Goal: Information Seeking & Learning: Learn about a topic

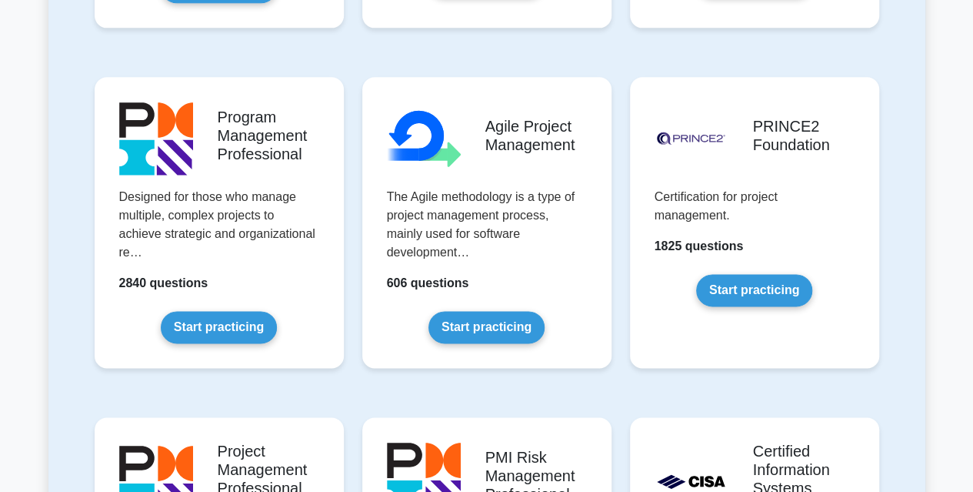
scroll to position [954, 0]
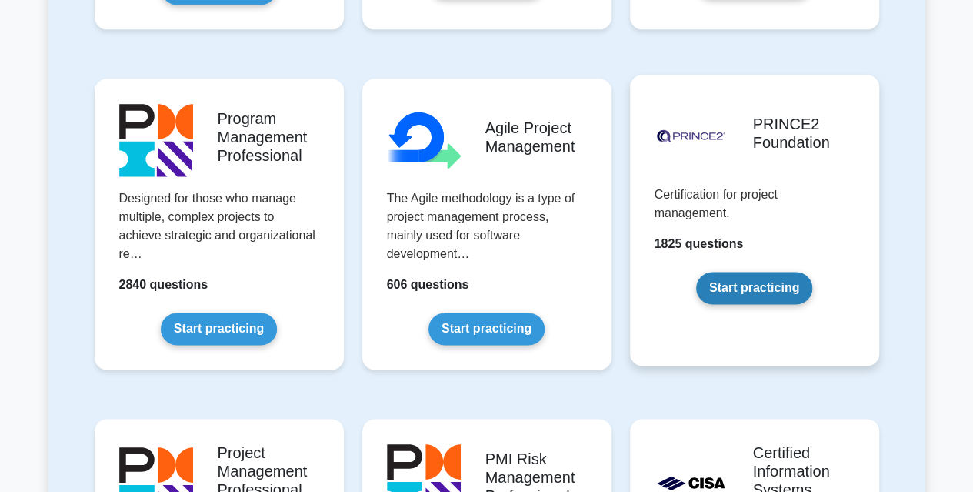
click at [740, 299] on link "Start practicing" at bounding box center [754, 288] width 116 height 32
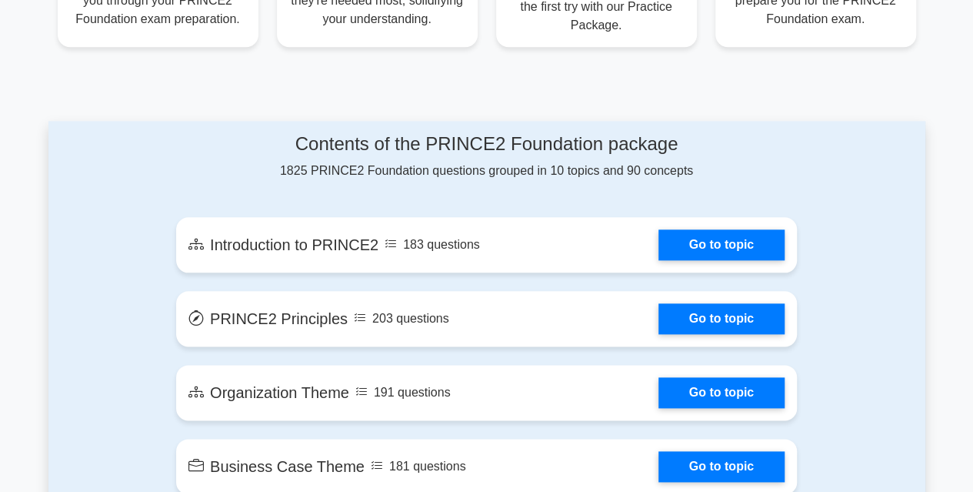
scroll to position [755, 0]
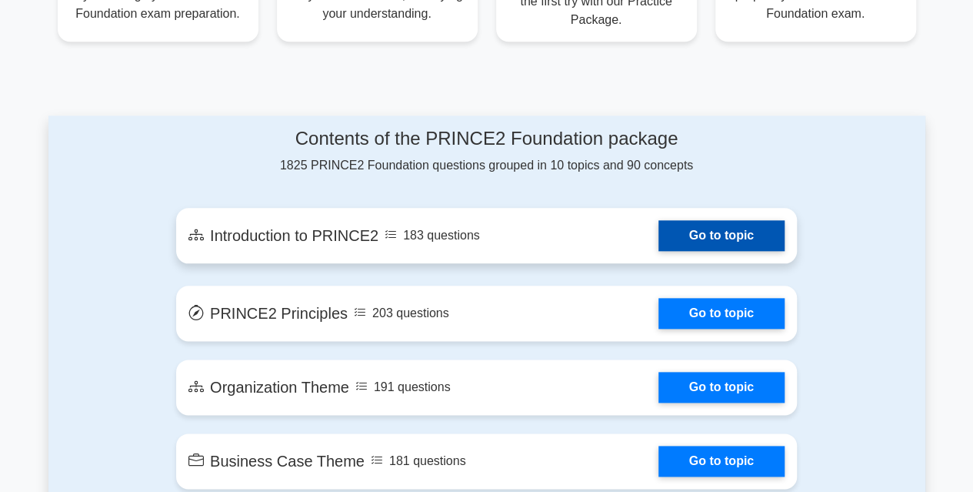
click at [728, 244] on link "Go to topic" at bounding box center [721, 235] width 126 height 31
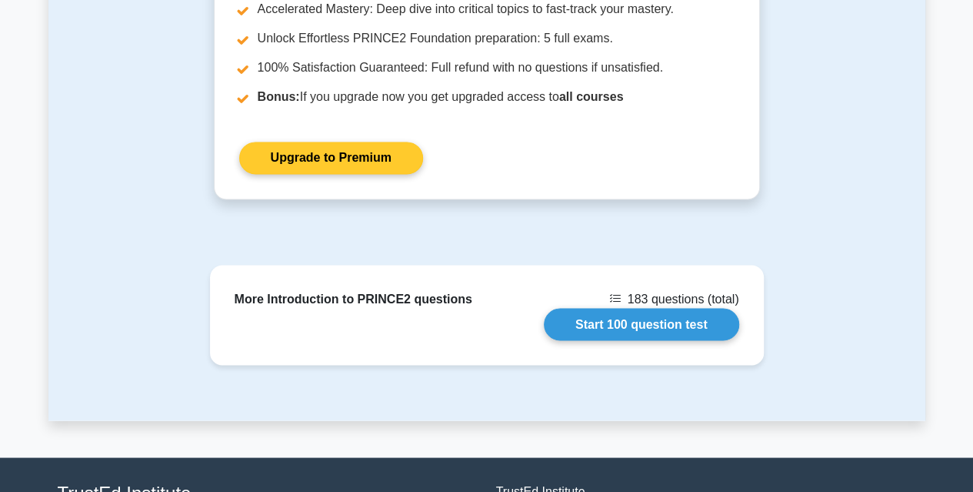
scroll to position [1191, 0]
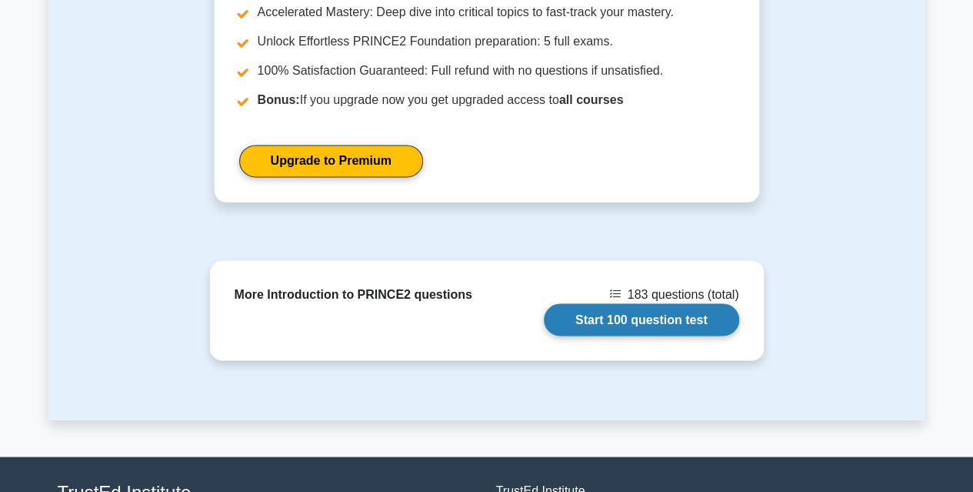
click at [602, 303] on link "Start 100 question test" at bounding box center [641, 319] width 195 height 32
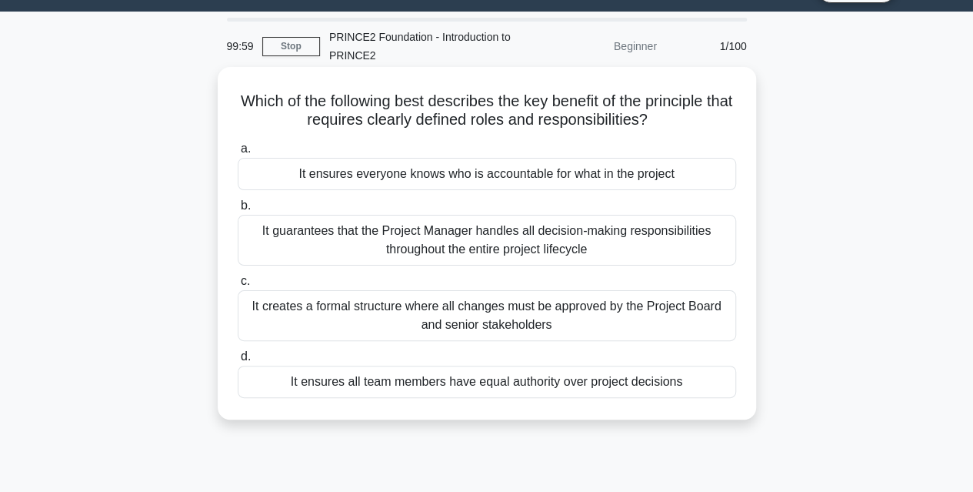
scroll to position [38, 0]
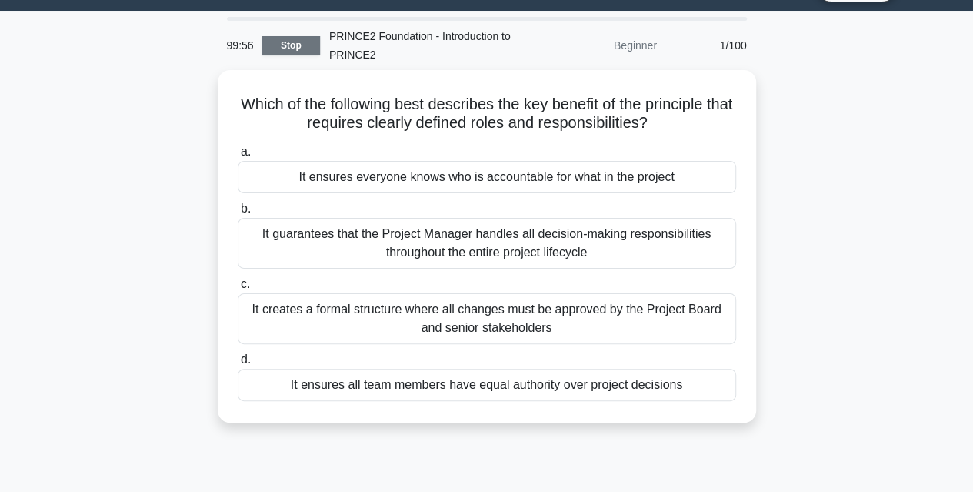
click at [280, 38] on link "Stop" at bounding box center [291, 45] width 58 height 19
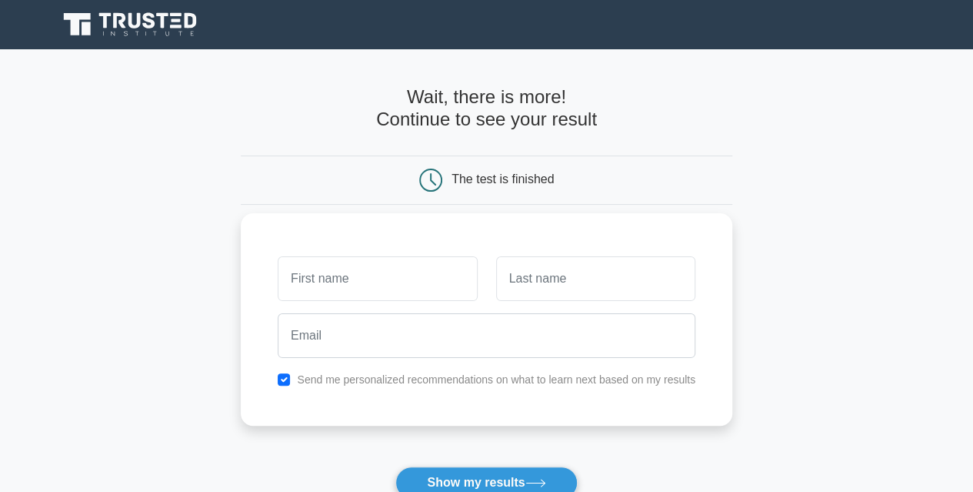
scroll to position [5, 0]
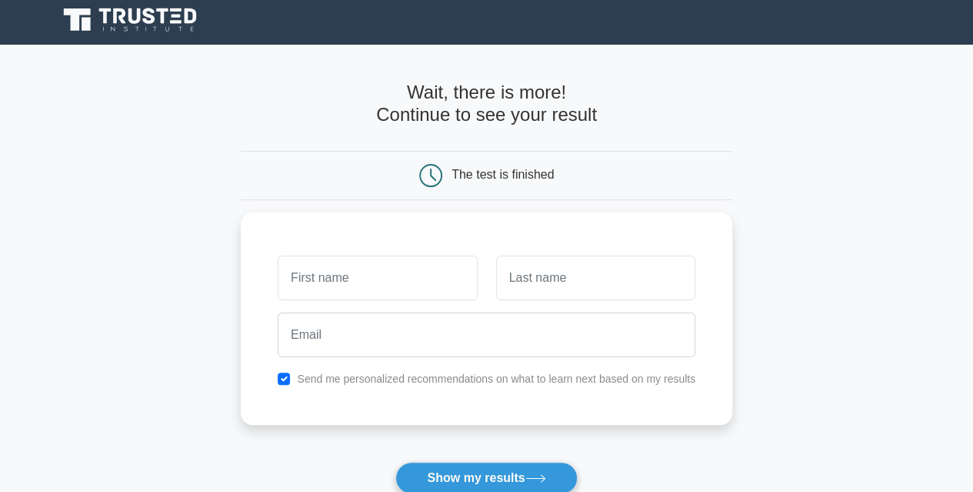
click at [110, 27] on icon at bounding box center [132, 19] width 148 height 29
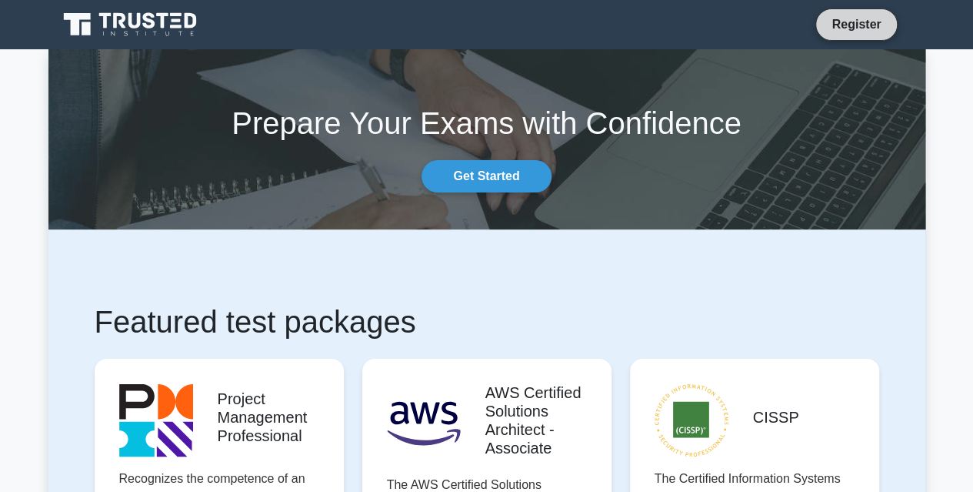
click at [858, 20] on link "Register" at bounding box center [856, 24] width 68 height 19
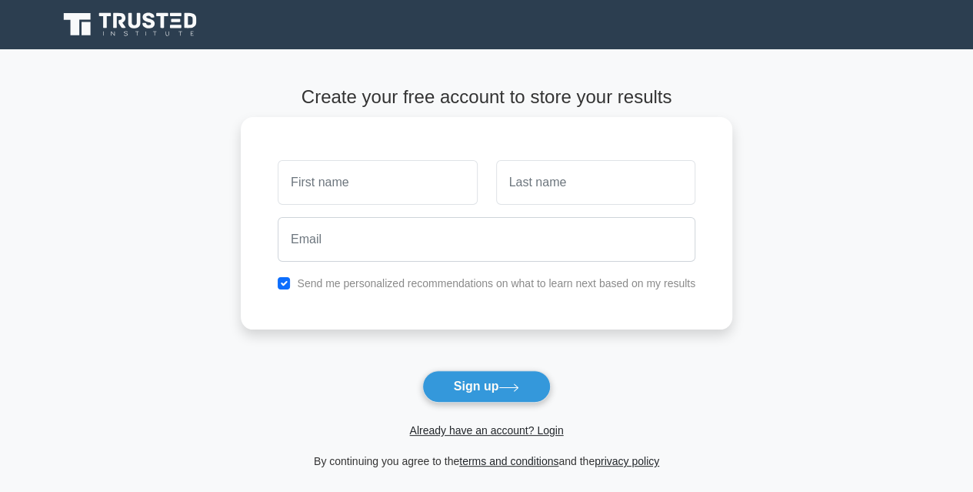
click at [275, 288] on div "Send me personalized recommendations on what to learn next based on my results" at bounding box center [486, 283] width 436 height 18
click at [474, 425] on link "Already have an account? Login" at bounding box center [486, 430] width 154 height 12
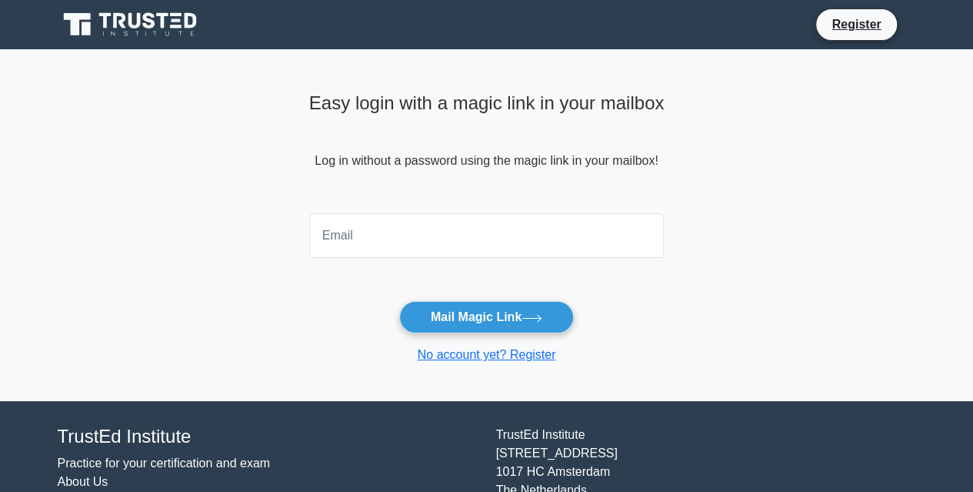
click at [436, 232] on input "email" at bounding box center [486, 235] width 355 height 45
type input "[EMAIL_ADDRESS][DOMAIN_NAME]"
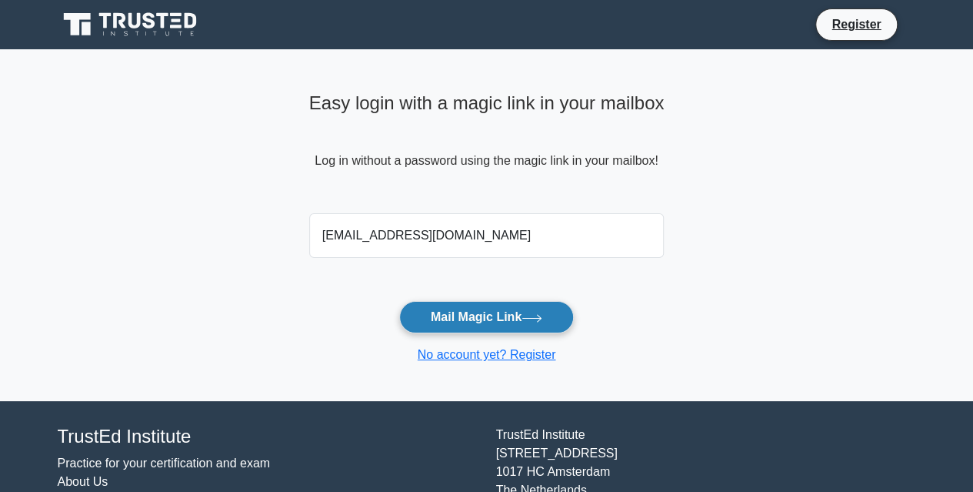
click at [454, 318] on button "Mail Magic Link" at bounding box center [486, 317] width 175 height 32
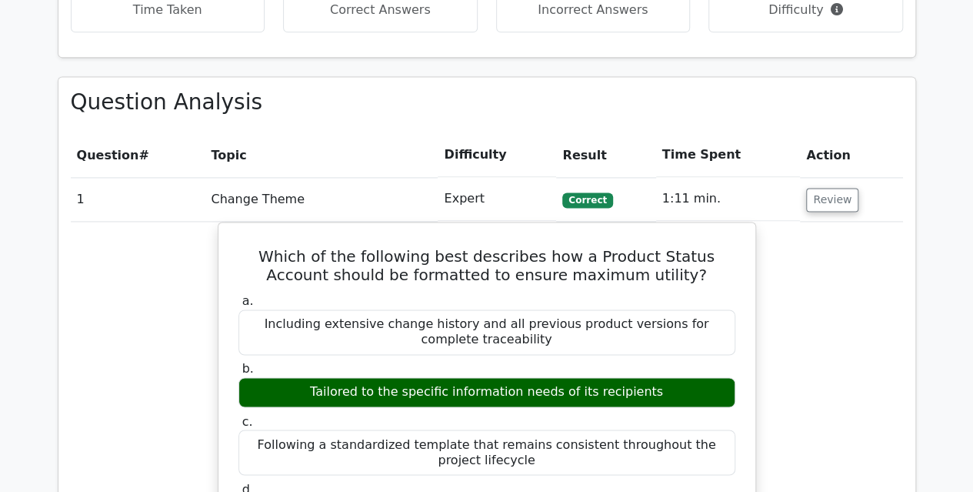
scroll to position [1060, 0]
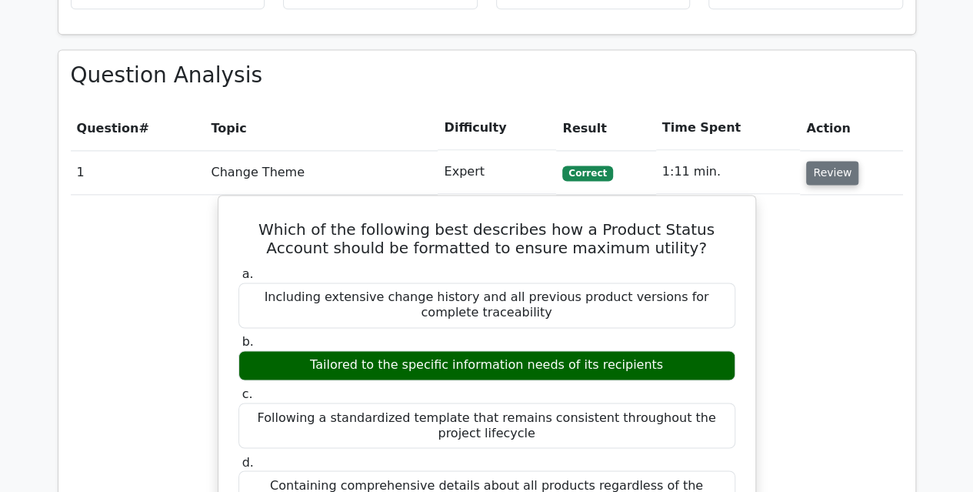
click at [823, 161] on button "Review" at bounding box center [832, 173] width 52 height 24
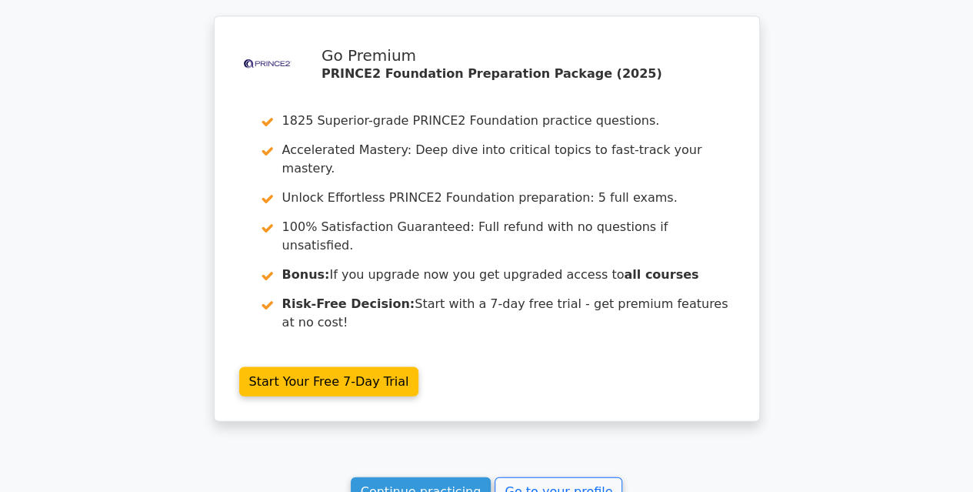
scroll to position [1571, 0]
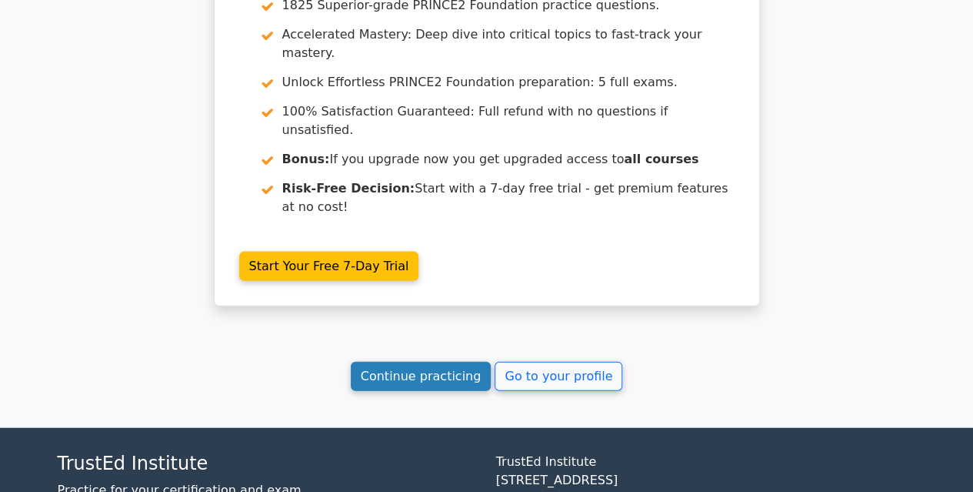
click at [422, 362] on link "Continue practicing" at bounding box center [421, 376] width 141 height 29
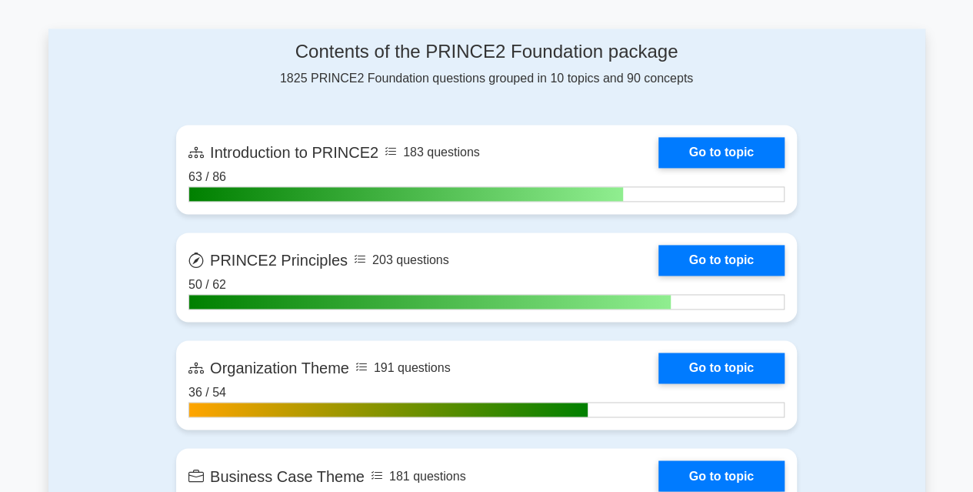
scroll to position [1001, 0]
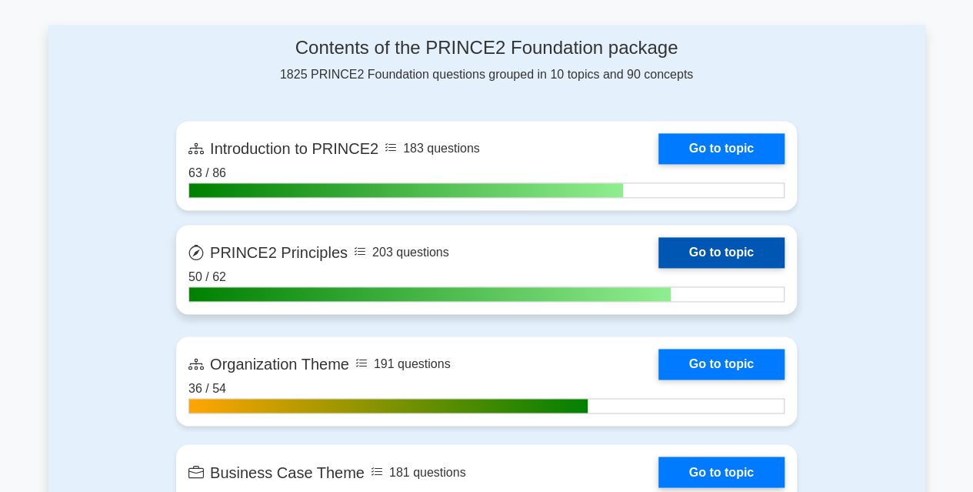
click at [700, 252] on link "Go to topic" at bounding box center [721, 252] width 126 height 31
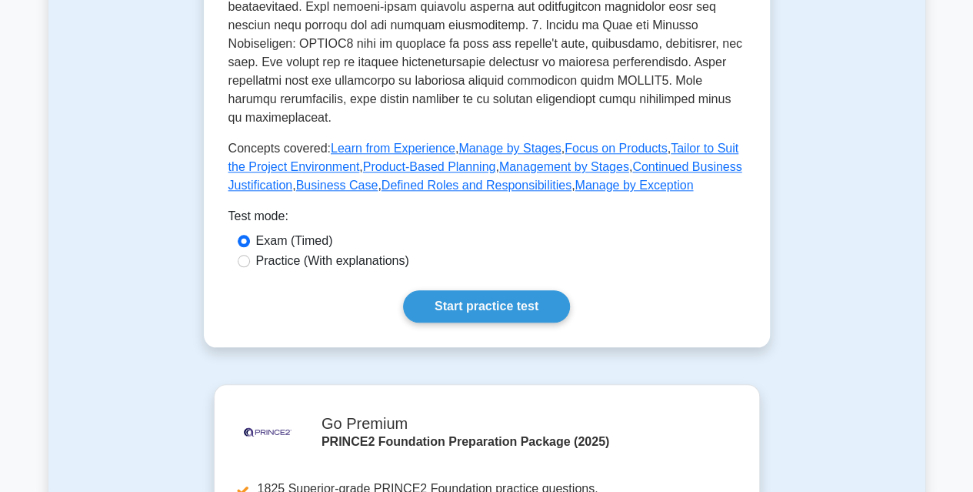
scroll to position [685, 0]
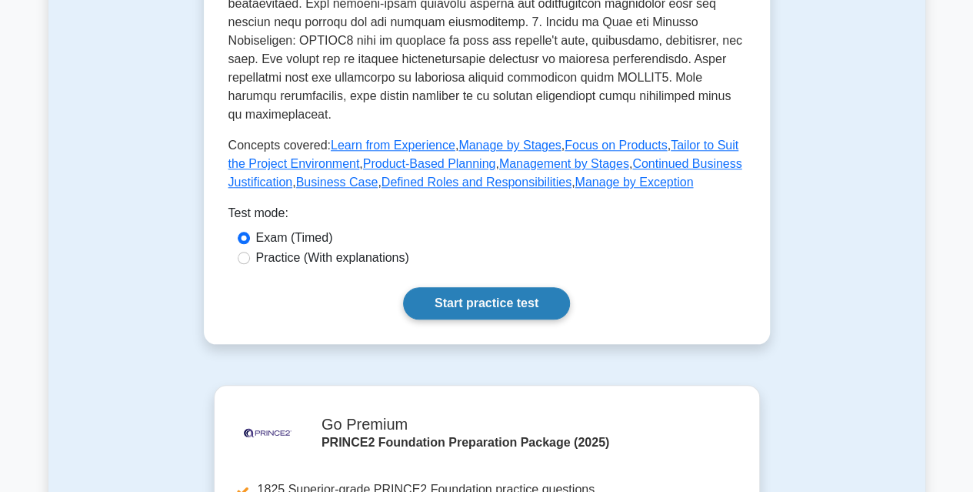
click at [506, 288] on link "Start practice test" at bounding box center [486, 303] width 167 height 32
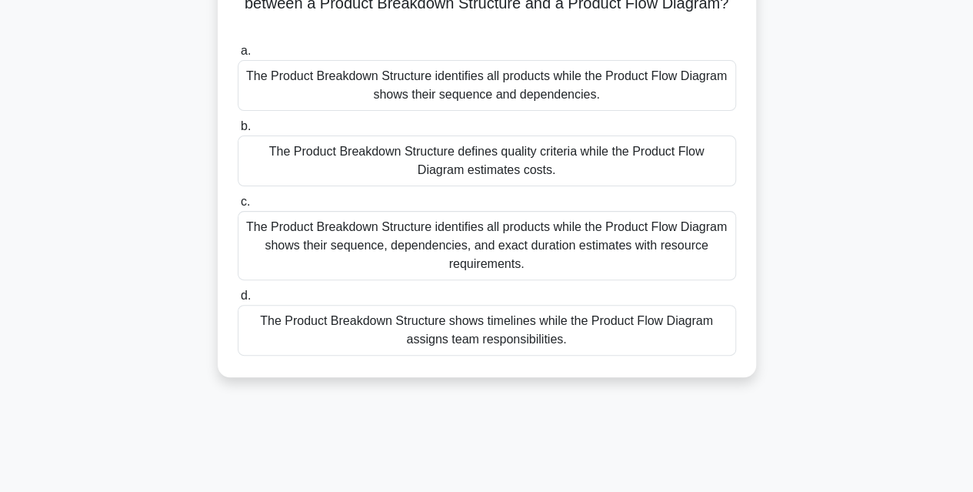
scroll to position [155, 0]
click at [383, 229] on div "The Product Breakdown Structure identifies all products while the Product Flow …" at bounding box center [487, 243] width 498 height 69
click at [238, 205] on input "c. The Product Breakdown Structure identifies all products while the Product Fl…" at bounding box center [238, 200] width 0 height 10
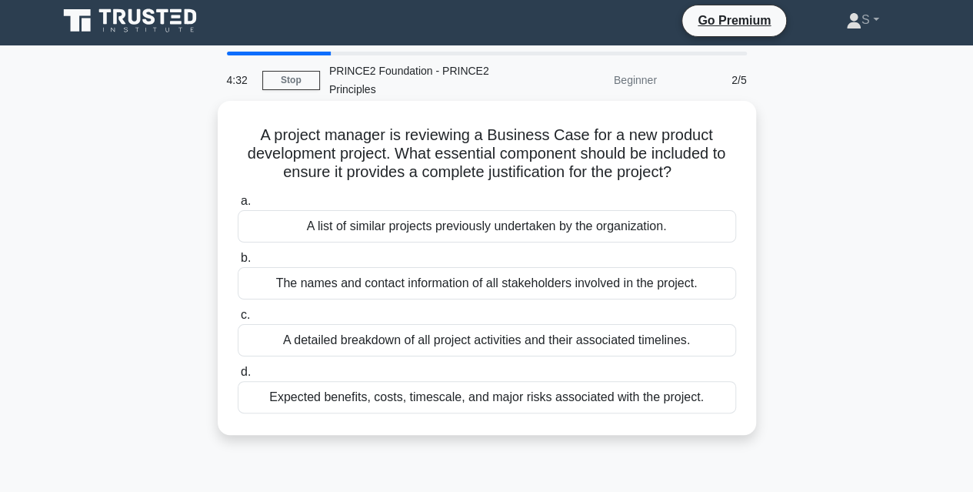
scroll to position [0, 0]
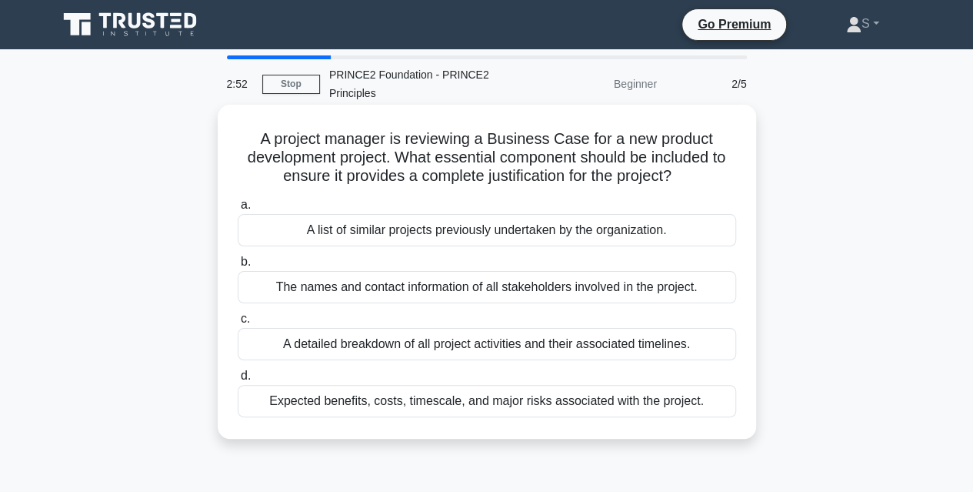
click at [379, 293] on div "The names and contact information of all stakeholders involved in the project." at bounding box center [487, 287] width 498 height 32
click at [238, 267] on input "b. The names and contact information of all stakeholders involved in the projec…" at bounding box center [238, 262] width 0 height 10
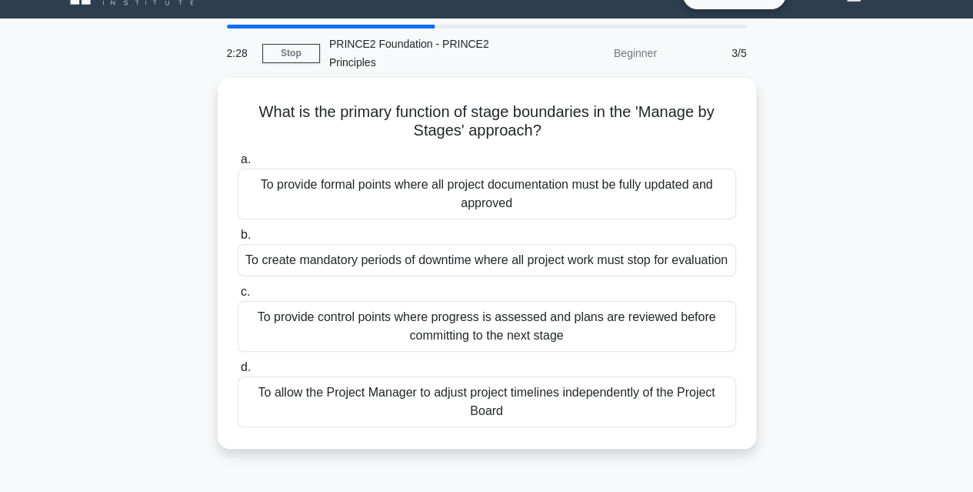
scroll to position [26, 0]
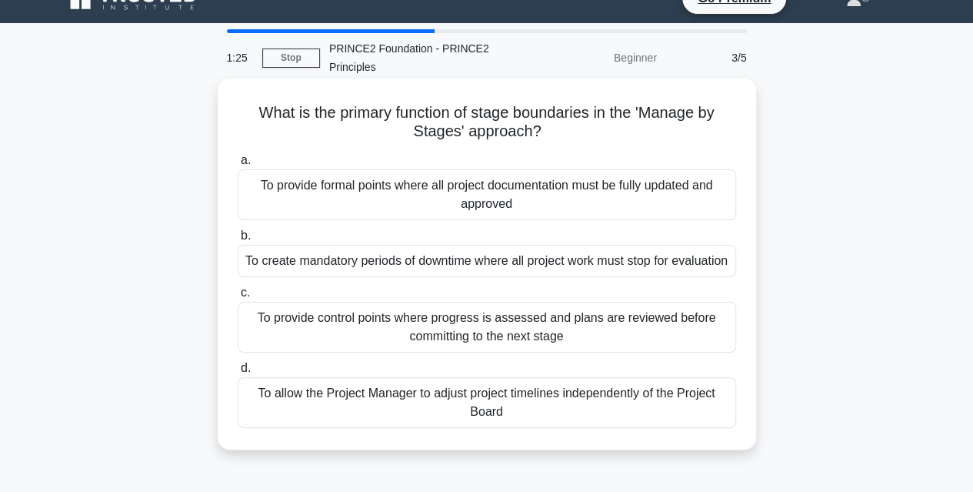
click at [448, 348] on div "To provide control points where progress is assessed and plans are reviewed bef…" at bounding box center [487, 327] width 498 height 51
click at [238, 298] on input "c. To provide control points where progress is assessed and plans are reviewed …" at bounding box center [238, 293] width 0 height 10
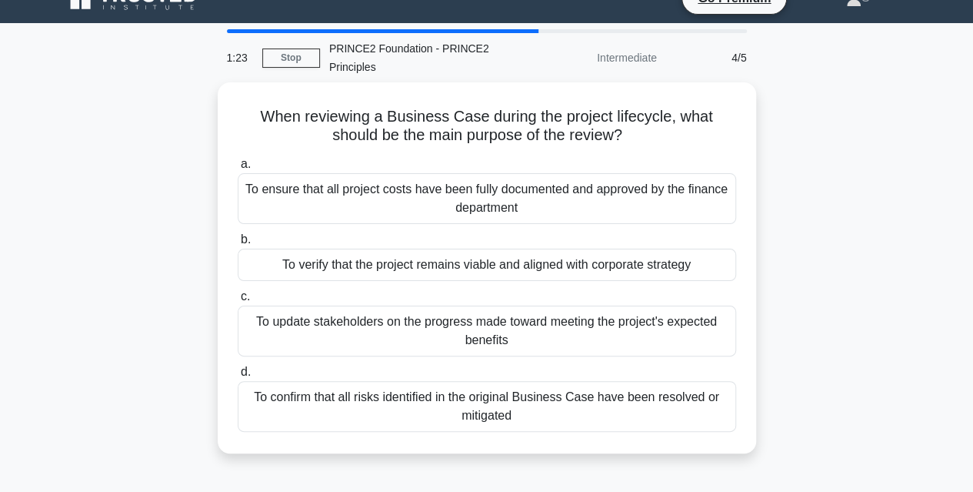
scroll to position [0, 0]
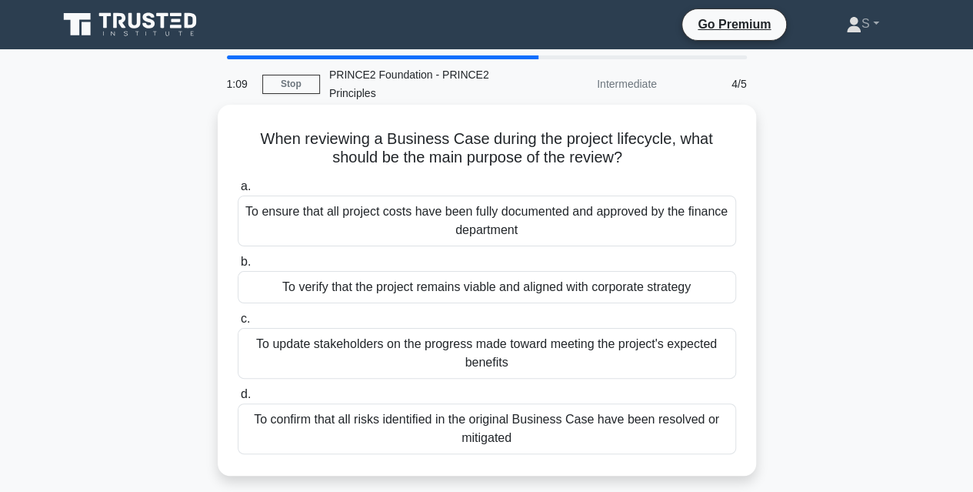
click at [443, 290] on div "To verify that the project remains viable and aligned with corporate strategy" at bounding box center [487, 287] width 498 height 32
click at [238, 267] on input "b. To verify that the project remains viable and aligned with corporate strategy" at bounding box center [238, 262] width 0 height 10
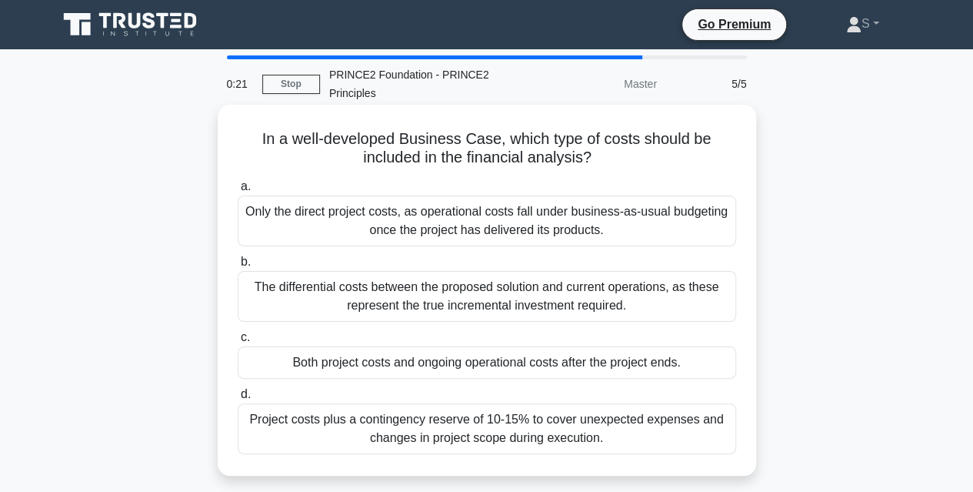
click at [412, 434] on div "Project costs plus a contingency reserve of 10-15% to cover unexpected expenses…" at bounding box center [487, 428] width 498 height 51
click at [238, 399] on input "d. Project costs plus a contingency reserve of 10-15% to cover unexpected expen…" at bounding box center [238, 394] width 0 height 10
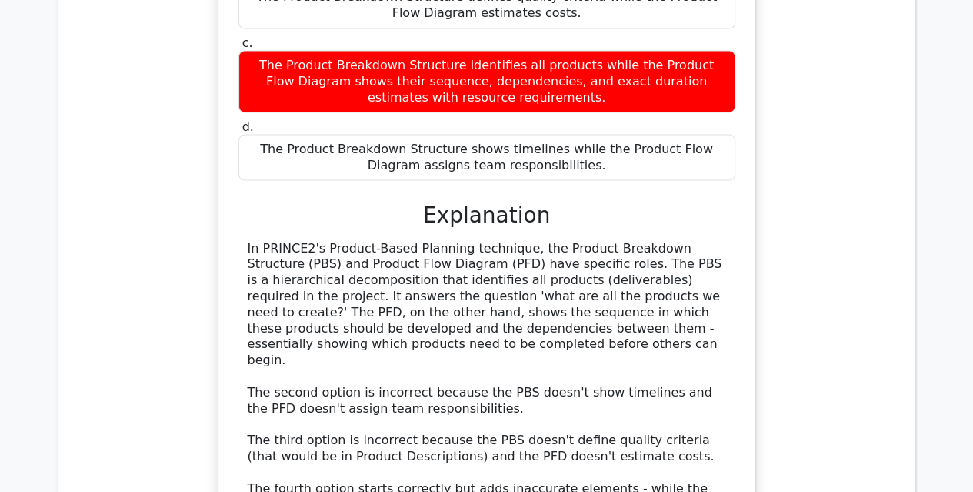
scroll to position [1446, 0]
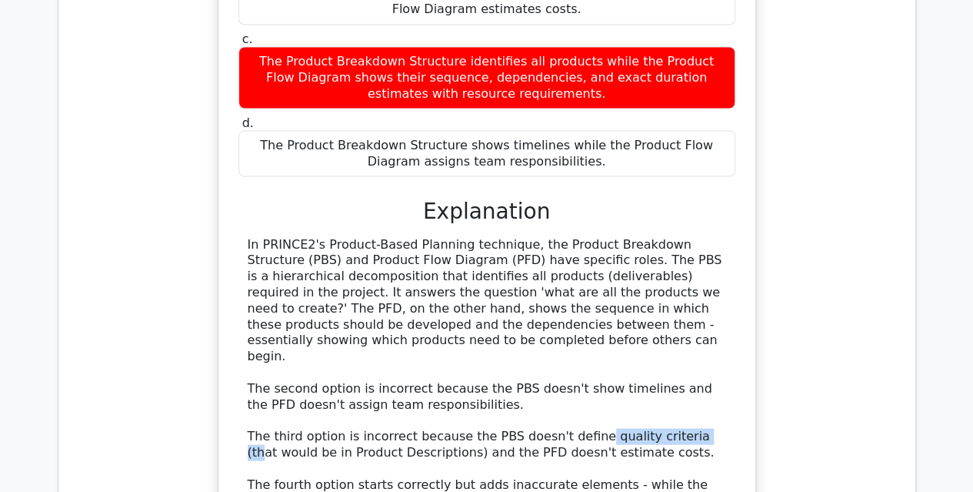
drag, startPoint x: 571, startPoint y: 342, endPoint x: 669, endPoint y: 342, distance: 98.5
click at [669, 342] on div "In PRINCE2's Product-Based Planning technique, the Product Breakdown Structure …" at bounding box center [487, 388] width 478 height 304
drag, startPoint x: 280, startPoint y: 356, endPoint x: 394, endPoint y: 358, distance: 113.9
click at [394, 358] on div "In PRINCE2's Product-Based Planning technique, the Product Breakdown Structure …" at bounding box center [487, 388] width 478 height 304
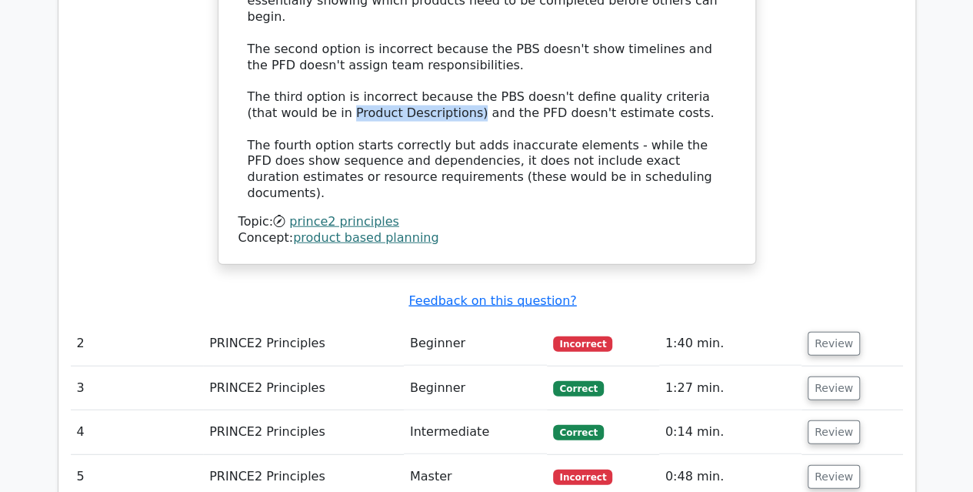
scroll to position [1787, 0]
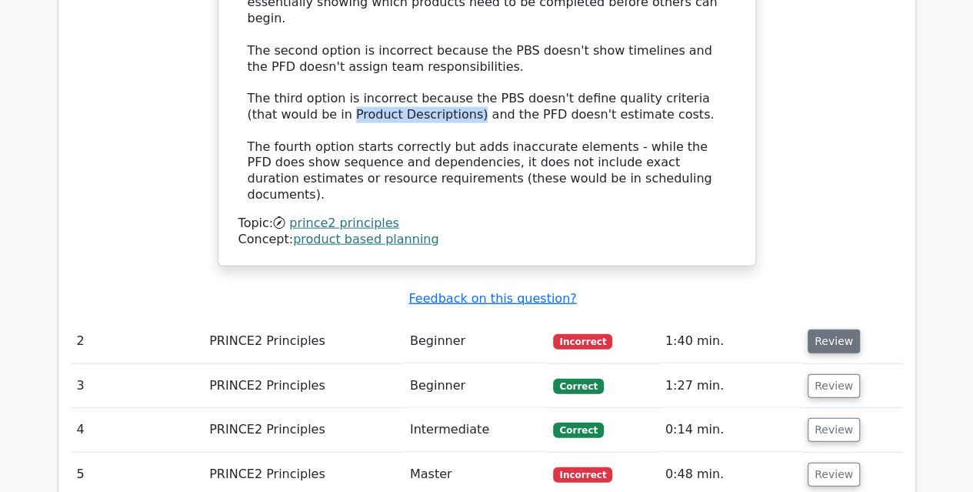
click at [819, 329] on button "Review" at bounding box center [834, 341] width 52 height 24
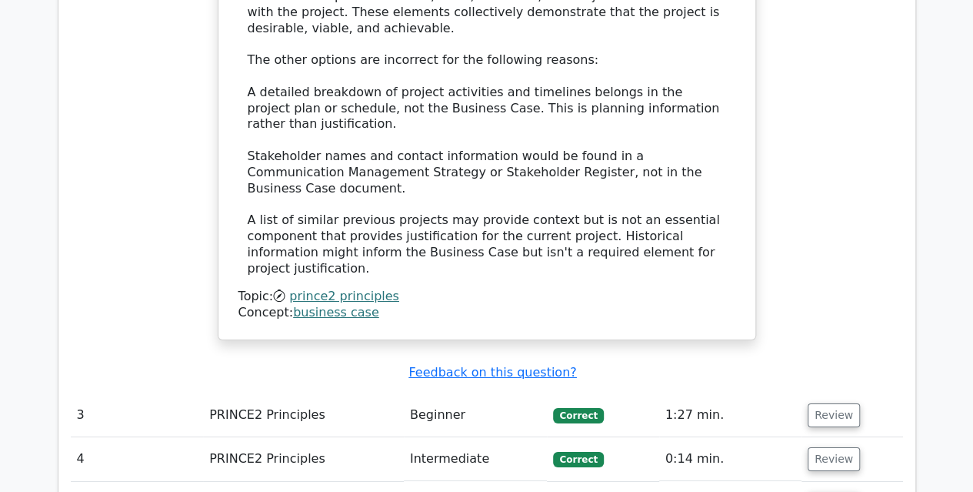
scroll to position [2581, 0]
click at [835, 402] on button "Review" at bounding box center [834, 414] width 52 height 24
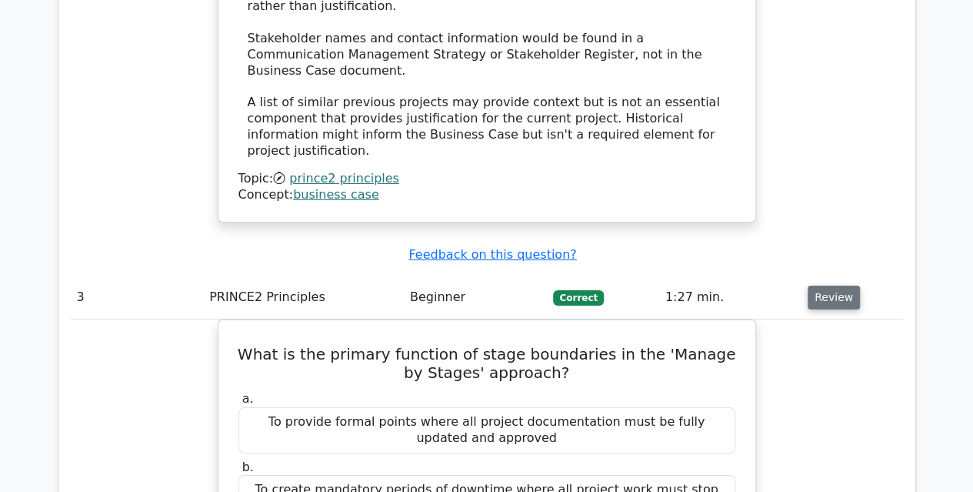
scroll to position [2707, 0]
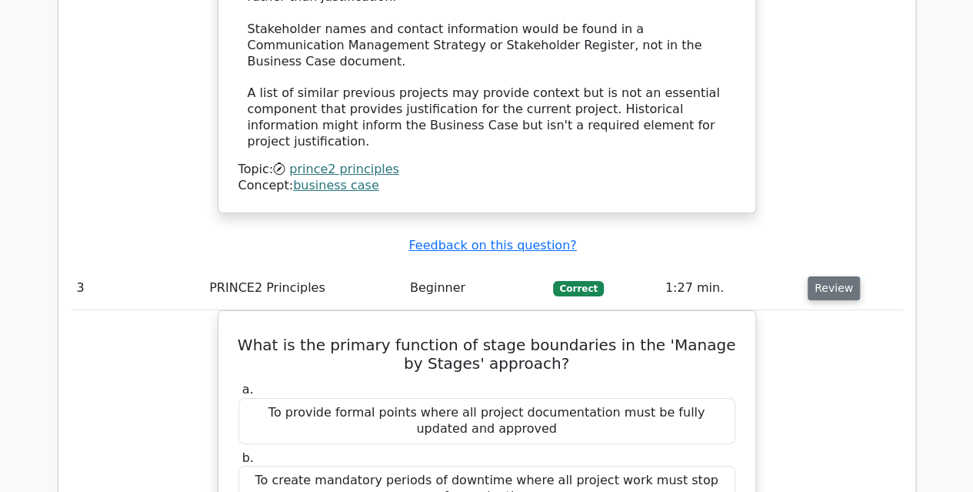
click at [824, 276] on button "Review" at bounding box center [834, 288] width 52 height 24
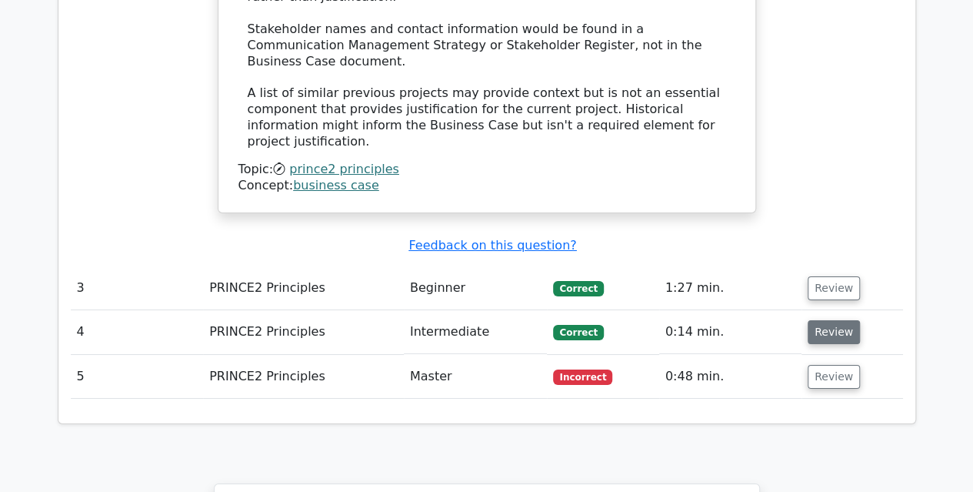
click at [827, 320] on button "Review" at bounding box center [834, 332] width 52 height 24
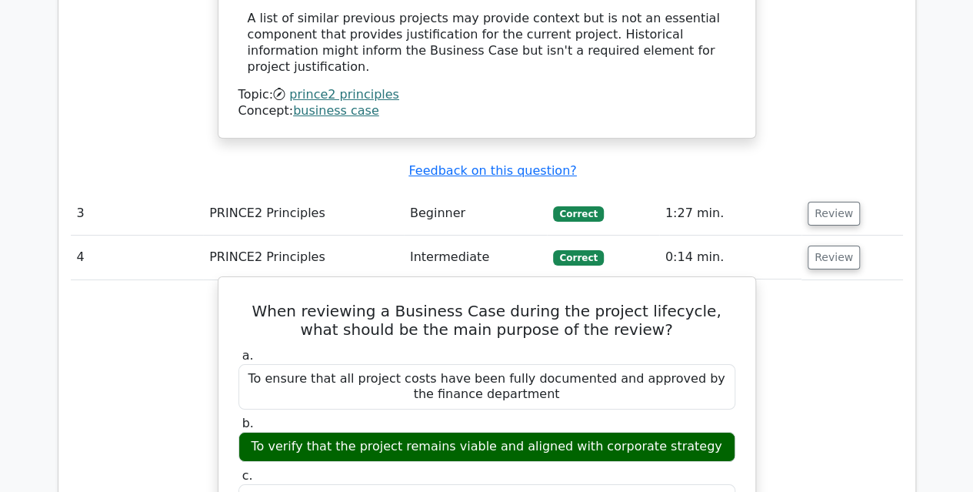
scroll to position [2782, 0]
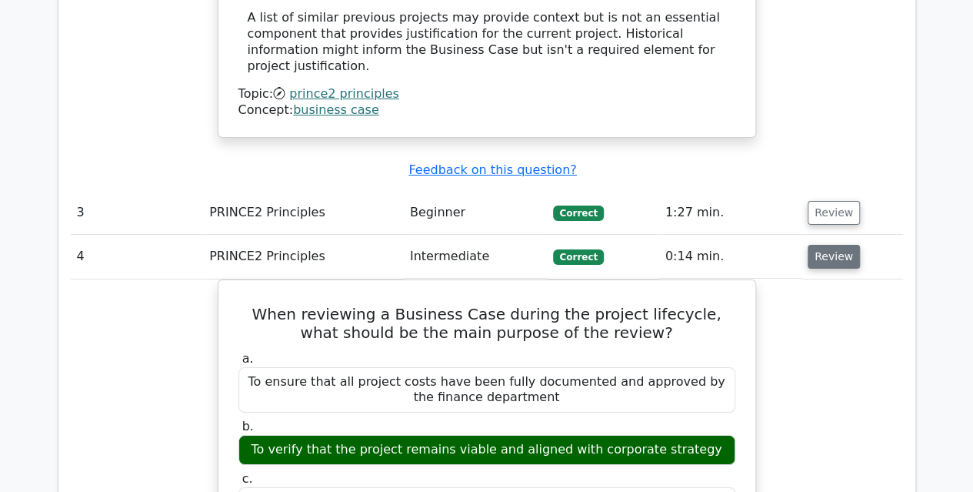
click at [828, 245] on button "Review" at bounding box center [834, 257] width 52 height 24
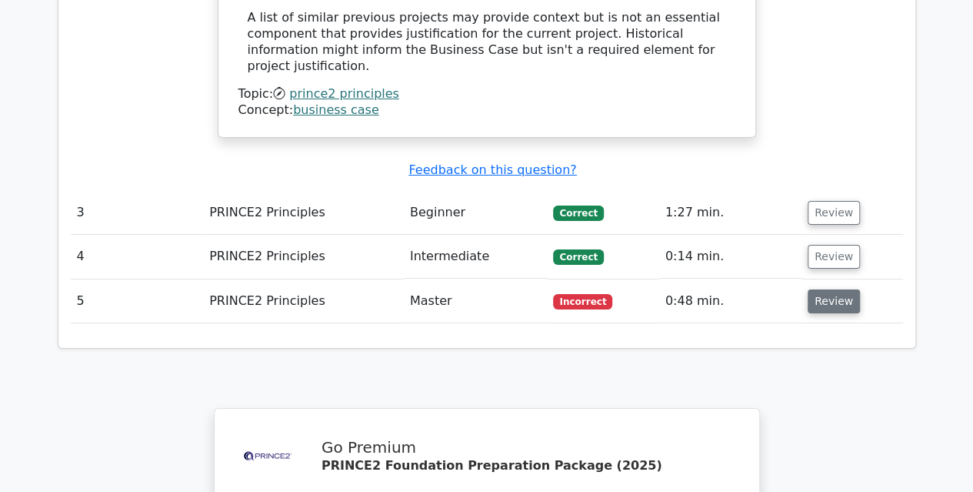
click at [816, 289] on button "Review" at bounding box center [834, 301] width 52 height 24
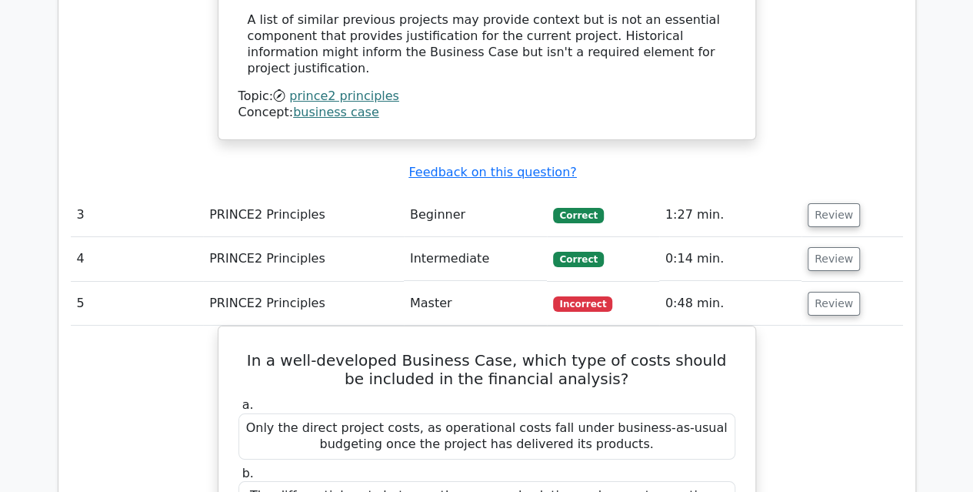
scroll to position [2773, 0]
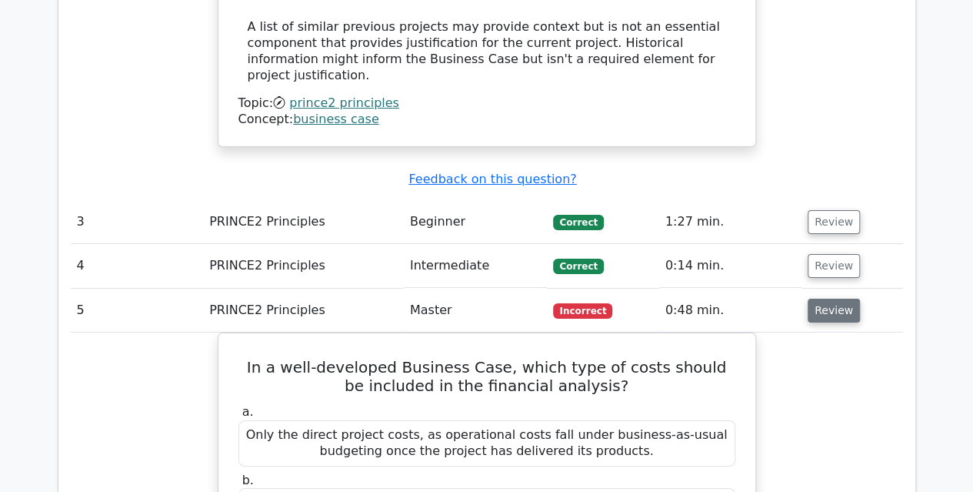
click at [822, 298] on button "Review" at bounding box center [834, 310] width 52 height 24
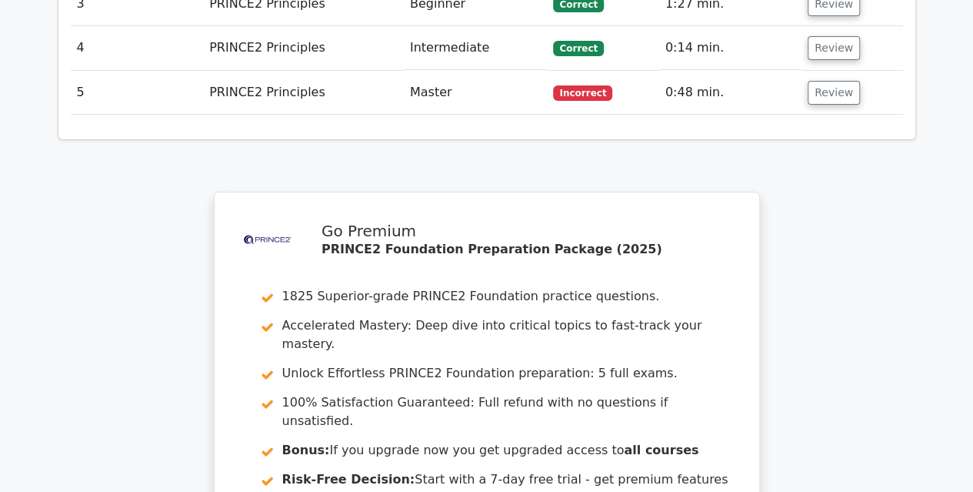
scroll to position [3148, 0]
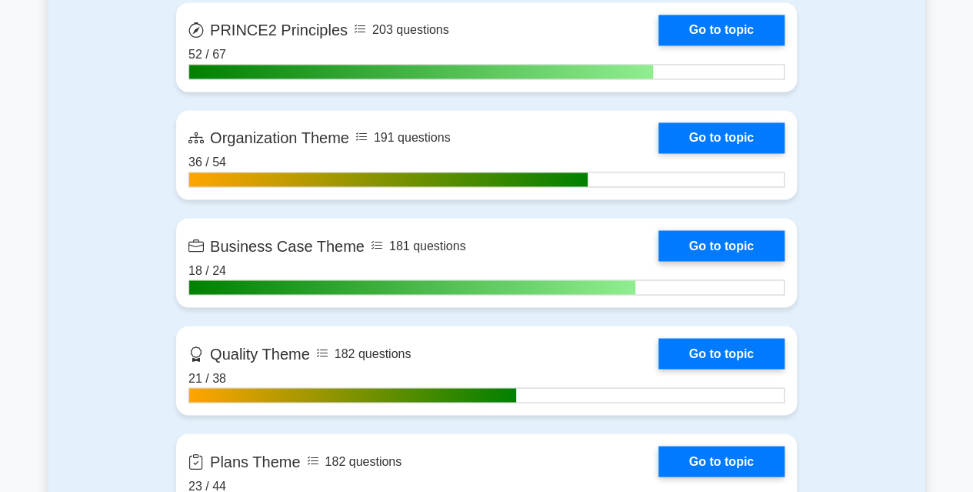
scroll to position [1234, 0]
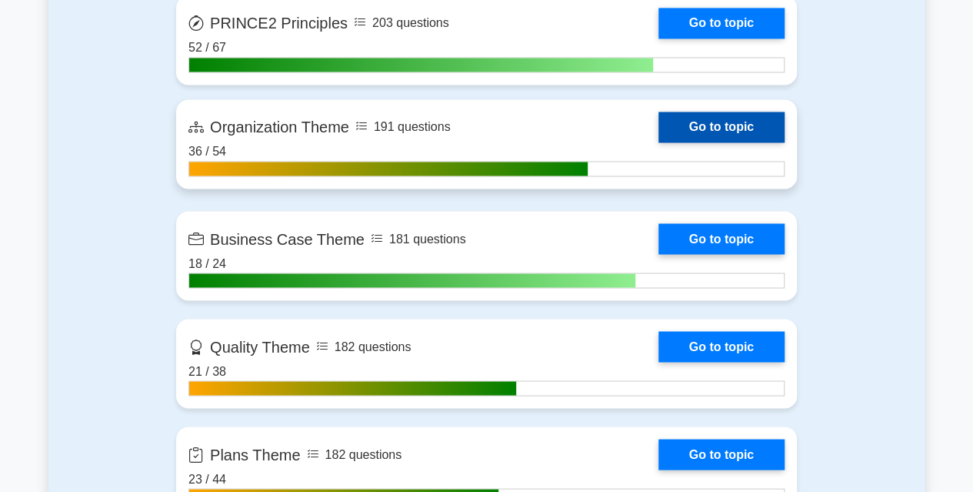
click at [688, 125] on link "Go to topic" at bounding box center [721, 127] width 126 height 31
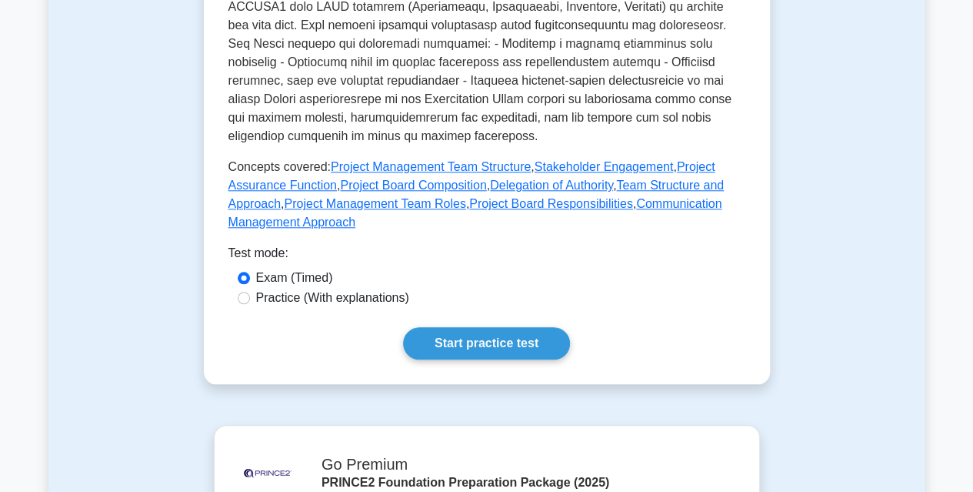
scroll to position [665, 0]
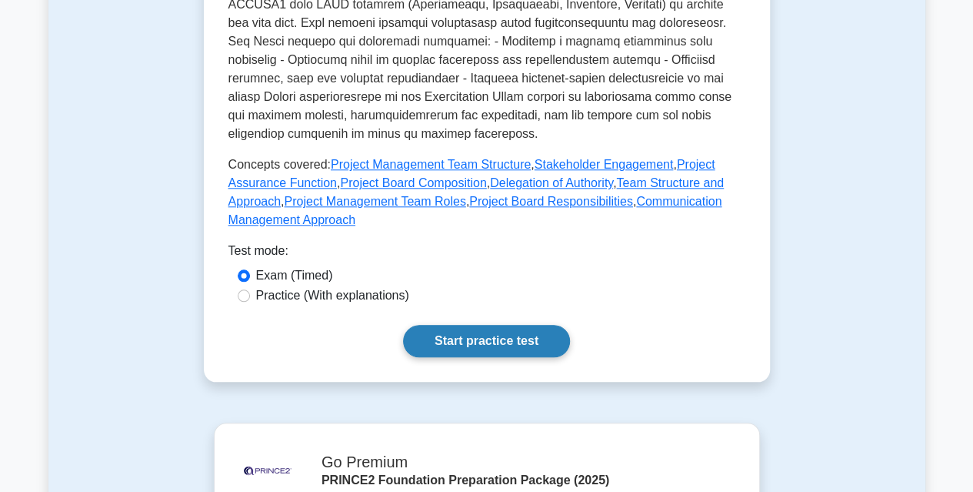
click at [476, 327] on link "Start practice test" at bounding box center [486, 341] width 167 height 32
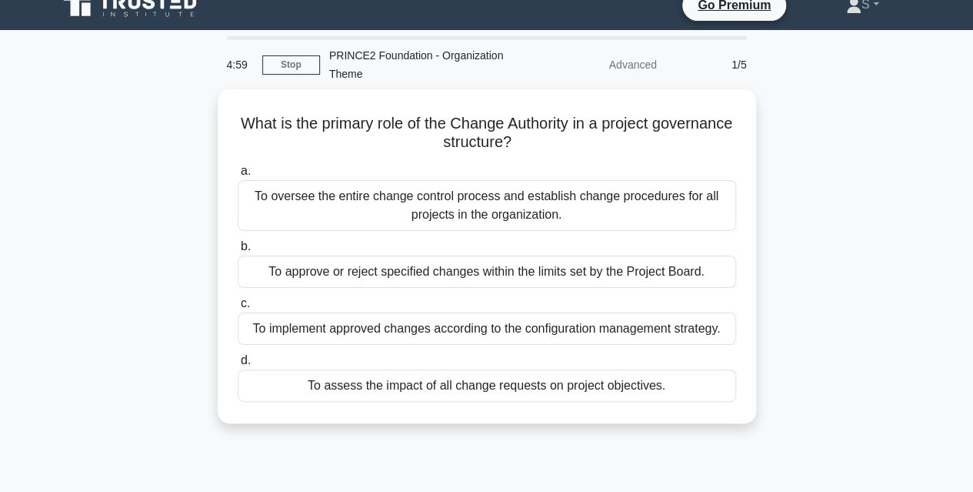
scroll to position [18, 0]
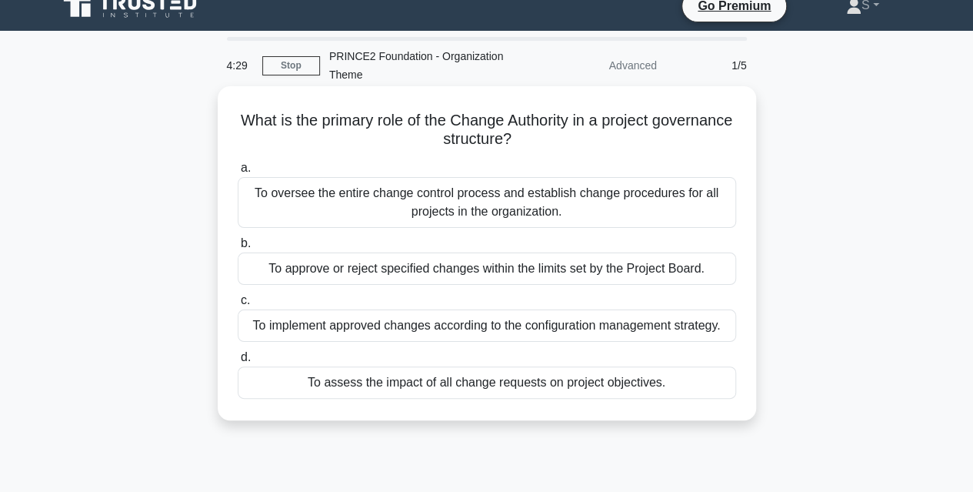
click at [520, 275] on div "To approve or reject specified changes within the limits set by the Project Boa…" at bounding box center [487, 268] width 498 height 32
click at [238, 248] on input "b. To approve or reject specified changes within the limits set by the Project …" at bounding box center [238, 243] width 0 height 10
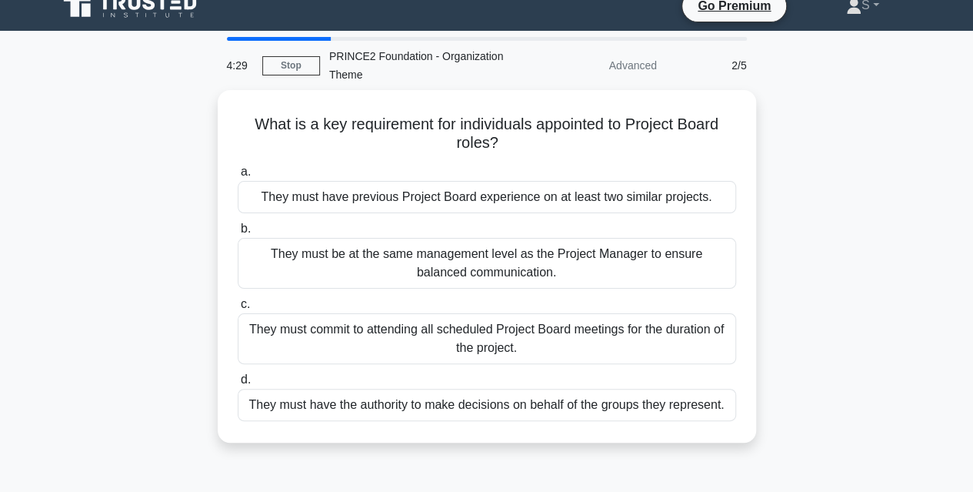
scroll to position [0, 0]
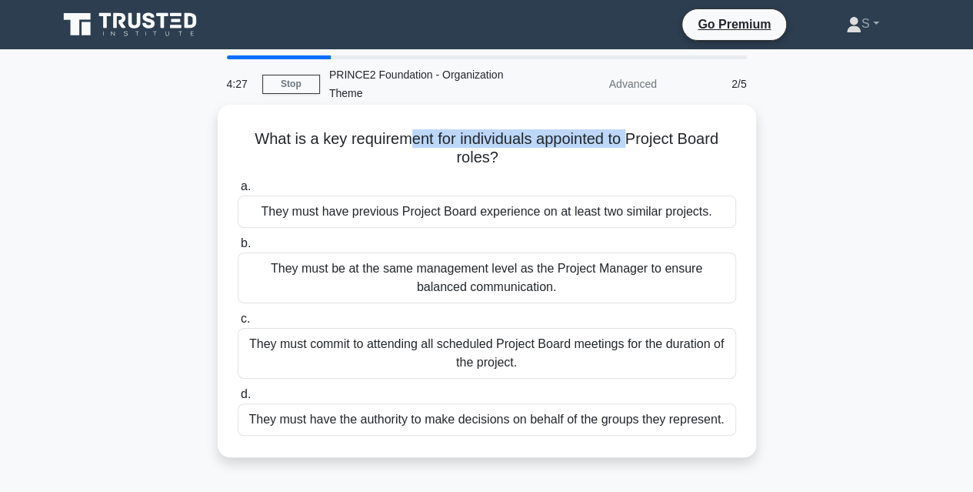
drag, startPoint x: 410, startPoint y: 138, endPoint x: 635, endPoint y: 138, distance: 224.6
click at [635, 138] on h5 "What is a key requirement for individuals appointed to Project Board roles? .sp…" at bounding box center [487, 148] width 502 height 38
click at [581, 421] on div "They must have the authority to make decisions on behalf of the groups they rep…" at bounding box center [487, 419] width 498 height 32
click at [238, 399] on input "d. They must have the authority to make decisions on behalf of the groups they …" at bounding box center [238, 394] width 0 height 10
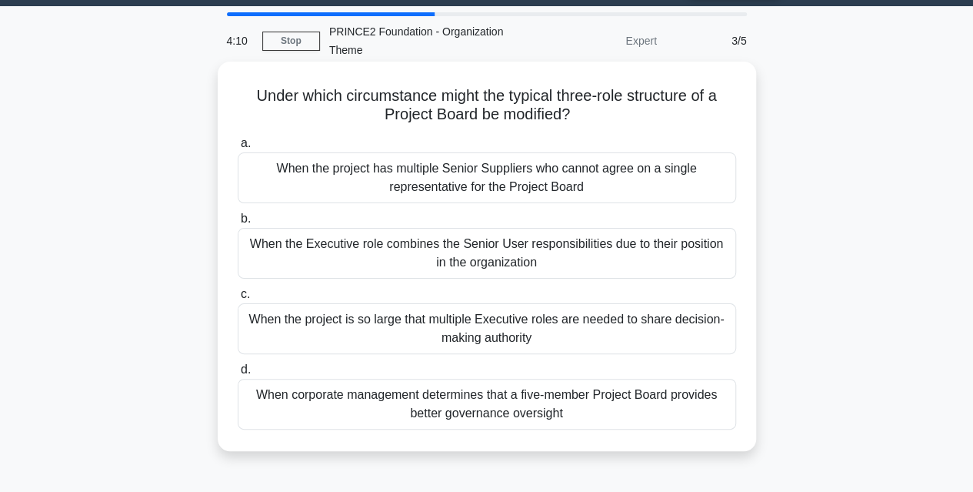
scroll to position [45, 0]
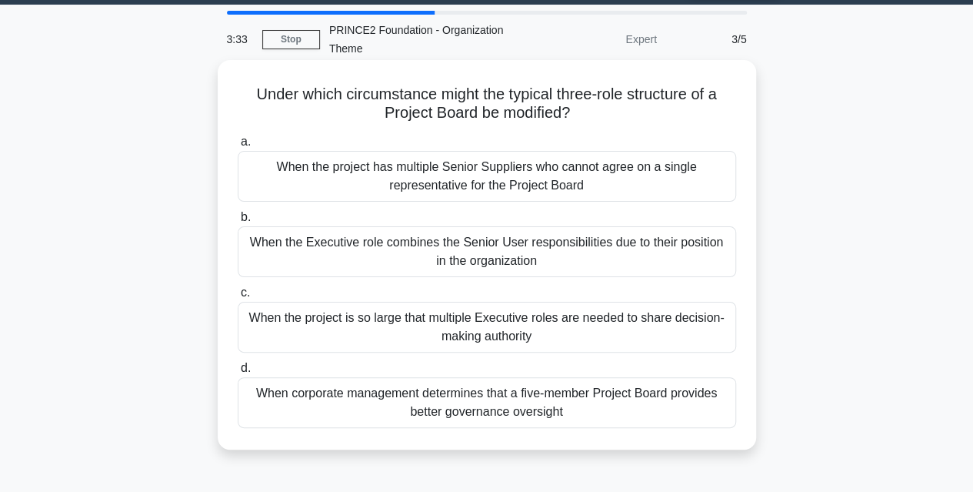
click at [305, 344] on div "When the project is so large that multiple Executive roles are needed to share …" at bounding box center [487, 327] width 498 height 51
click at [238, 298] on input "c. When the project is so large that multiple Executive roles are needed to sha…" at bounding box center [238, 293] width 0 height 10
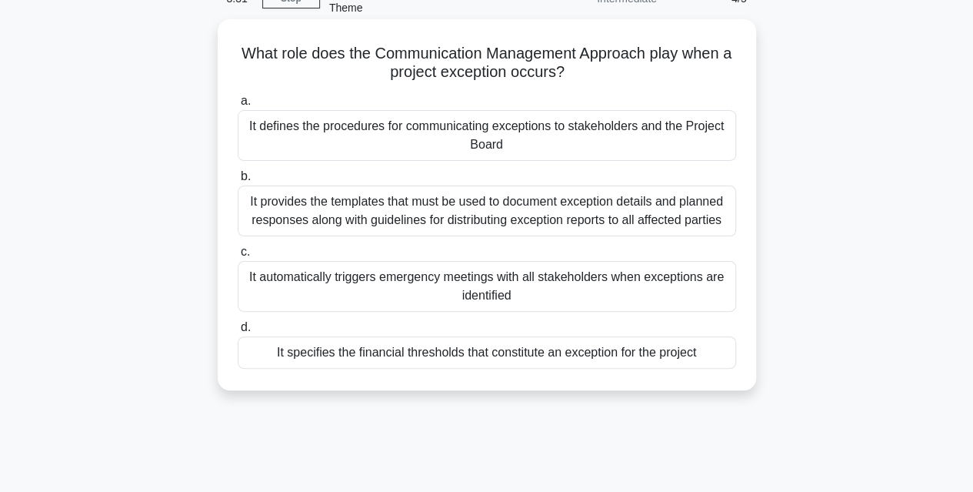
scroll to position [86, 0]
click at [434, 139] on div "It defines the procedures for communicating exceptions to stakeholders and the …" at bounding box center [487, 134] width 498 height 51
click at [238, 105] on input "a. It defines the procedures for communicating exceptions to stakeholders and t…" at bounding box center [238, 100] width 0 height 10
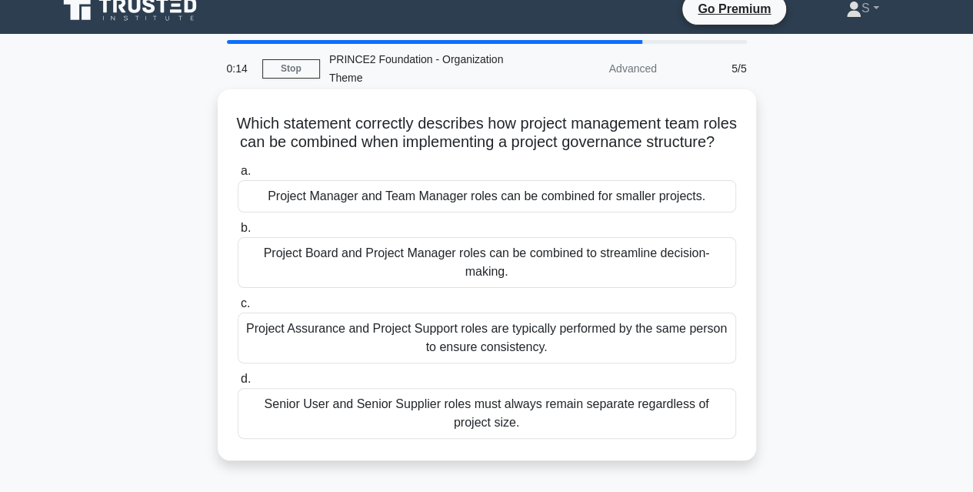
scroll to position [16, 0]
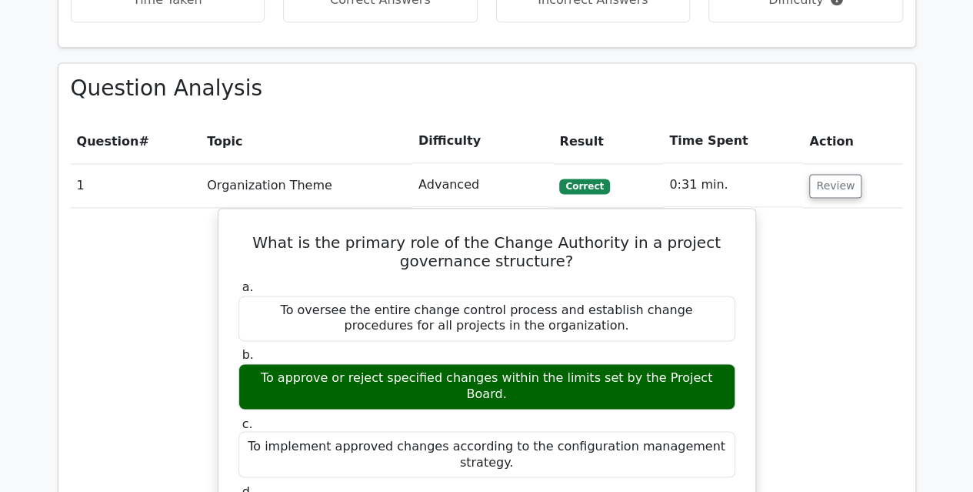
scroll to position [1051, 0]
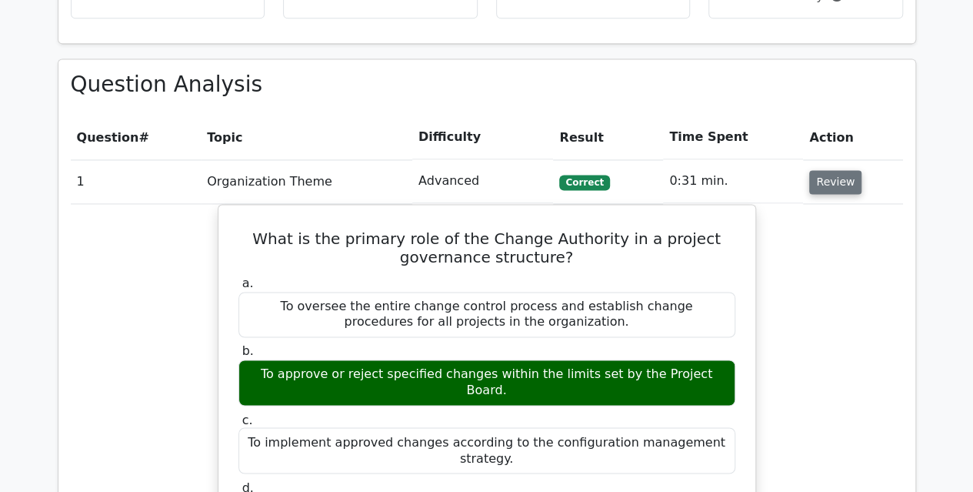
click at [835, 170] on button "Review" at bounding box center [835, 182] width 52 height 24
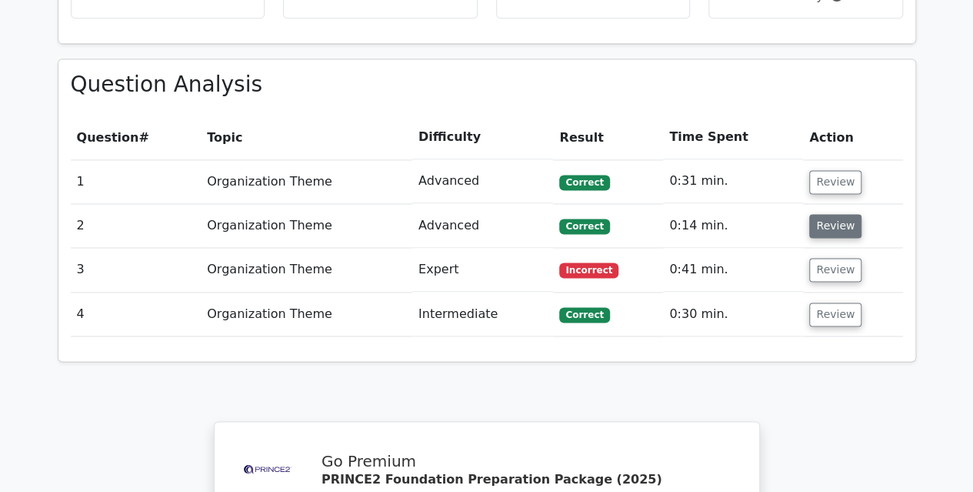
click at [831, 214] on button "Review" at bounding box center [835, 226] width 52 height 24
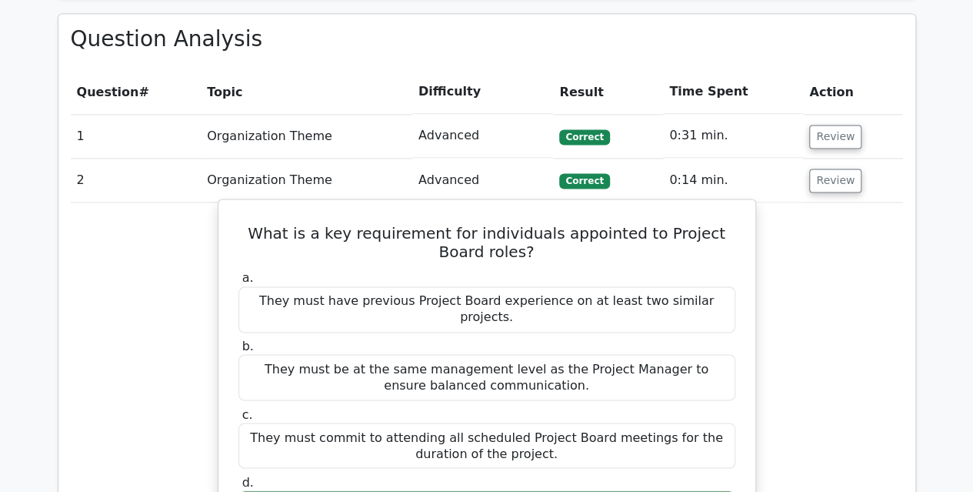
scroll to position [1111, 0]
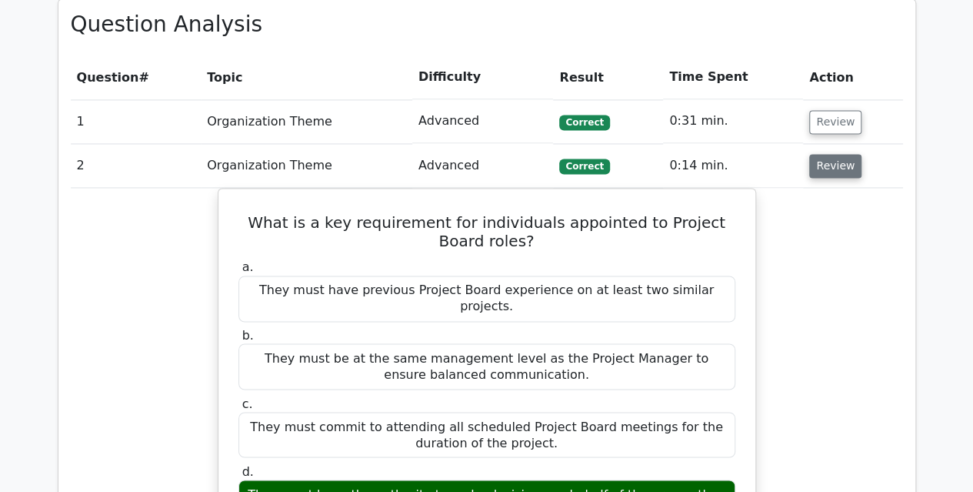
click at [814, 154] on button "Review" at bounding box center [835, 166] width 52 height 24
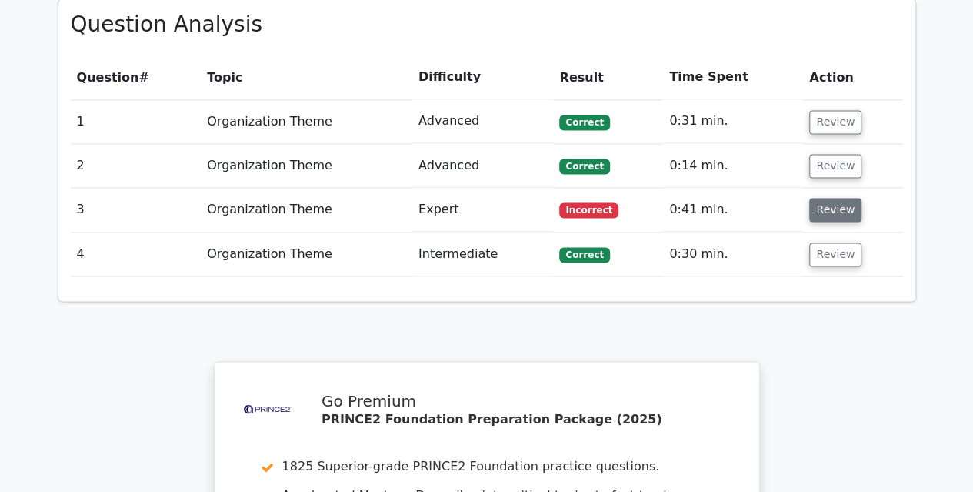
click at [818, 198] on button "Review" at bounding box center [835, 210] width 52 height 24
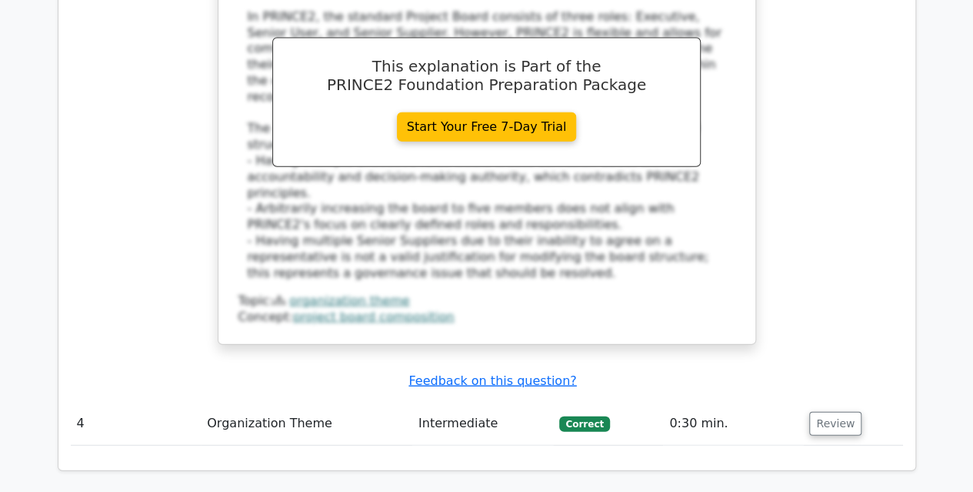
scroll to position [1754, 0]
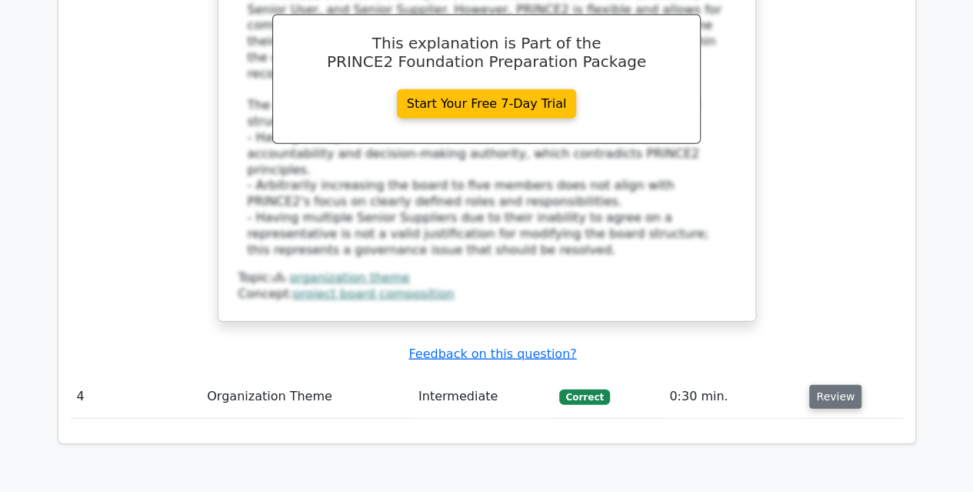
click at [838, 385] on button "Review" at bounding box center [835, 397] width 52 height 24
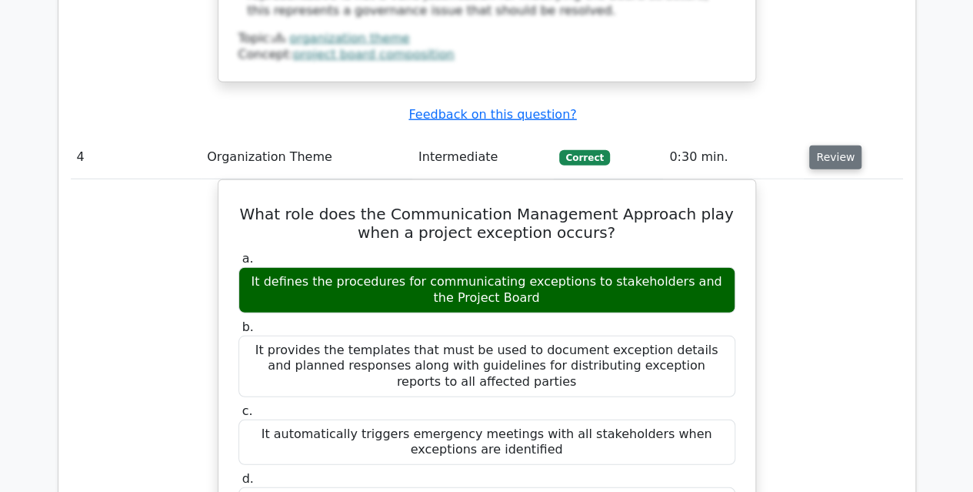
scroll to position [1985, 0]
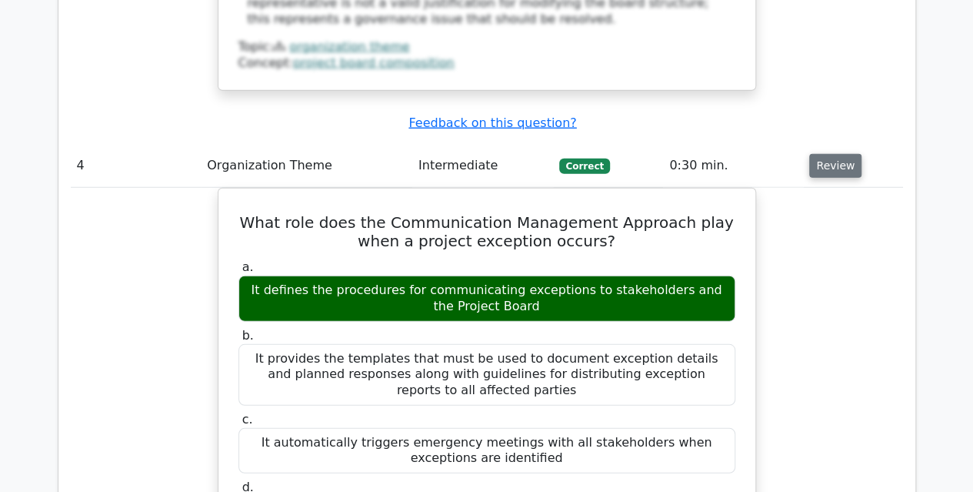
click at [832, 154] on button "Review" at bounding box center [835, 166] width 52 height 24
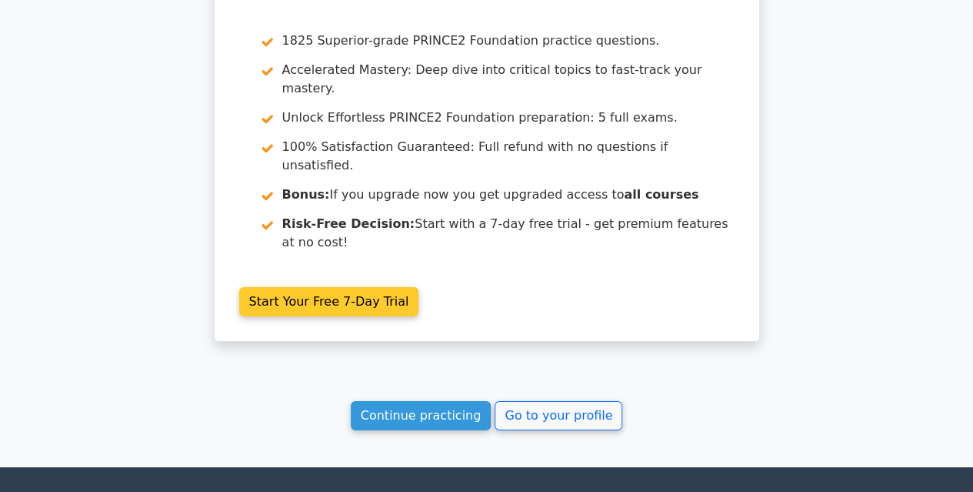
scroll to position [2334, 0]
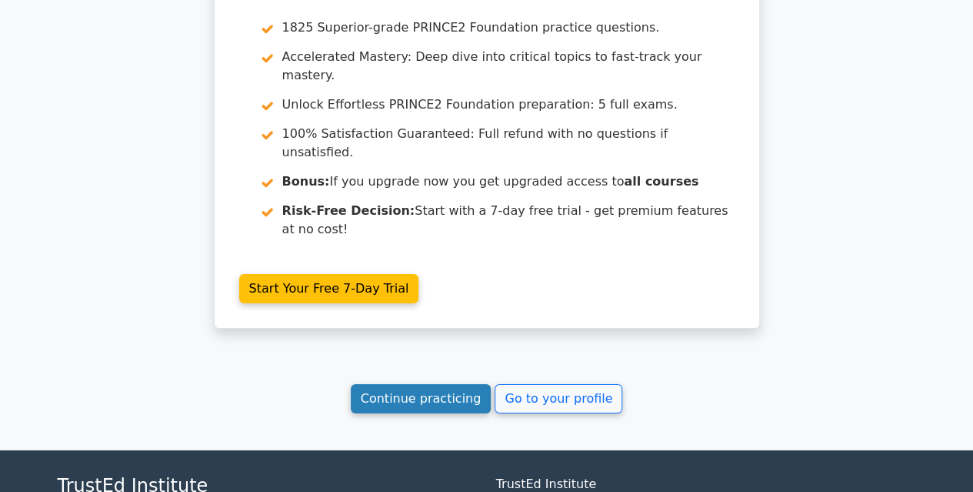
click at [437, 384] on link "Continue practicing" at bounding box center [421, 398] width 141 height 29
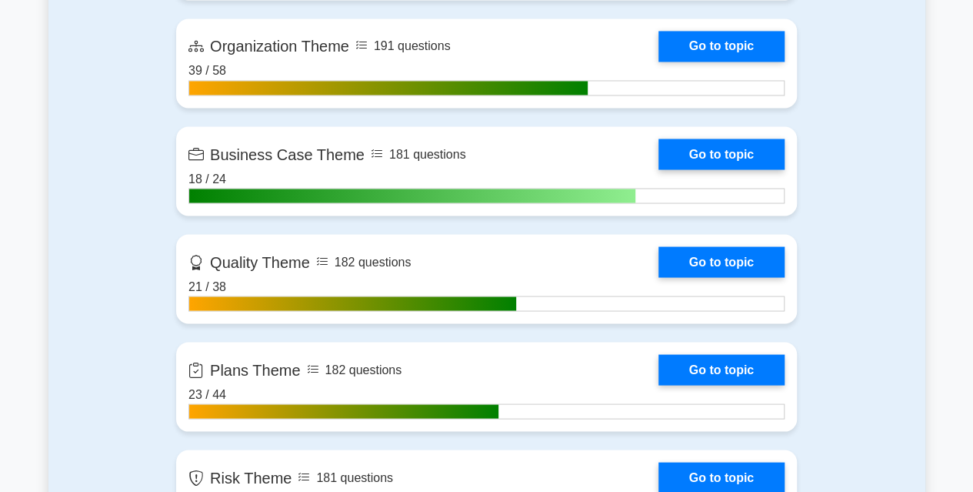
scroll to position [1319, 0]
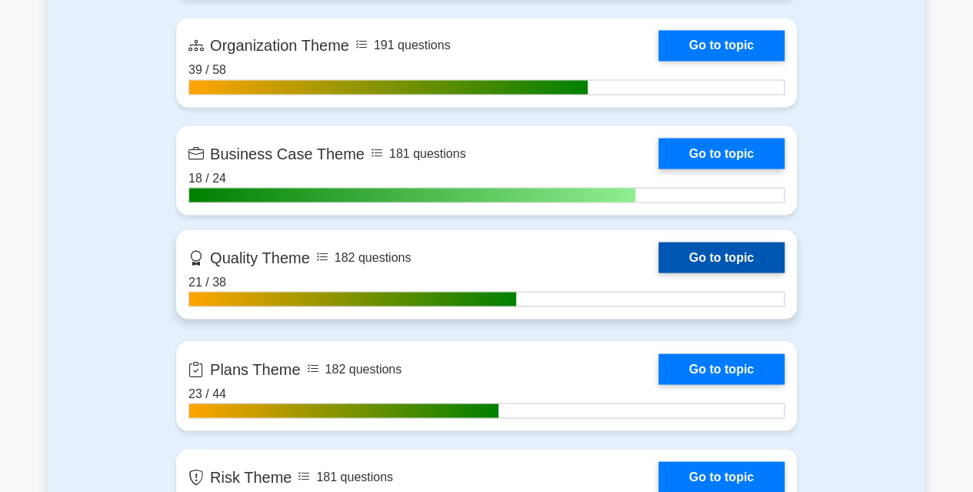
click at [725, 261] on link "Go to topic" at bounding box center [721, 257] width 126 height 31
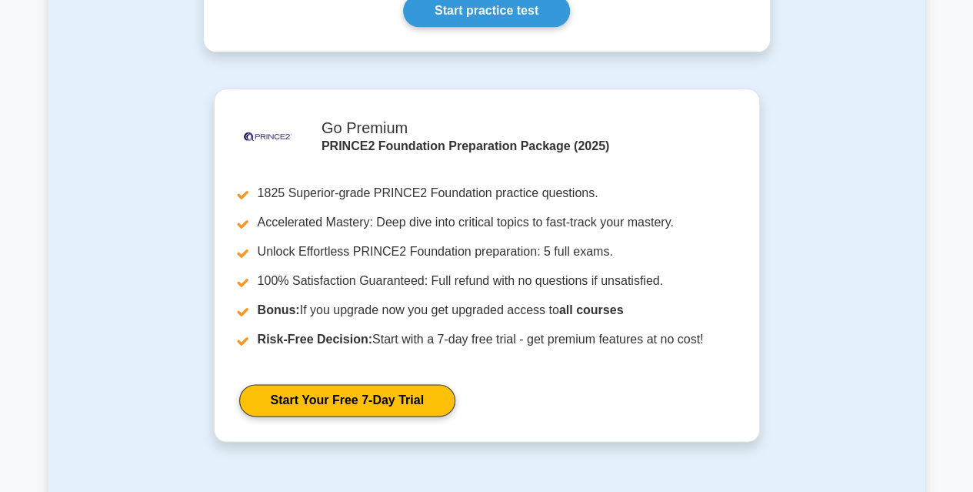
scroll to position [945, 0]
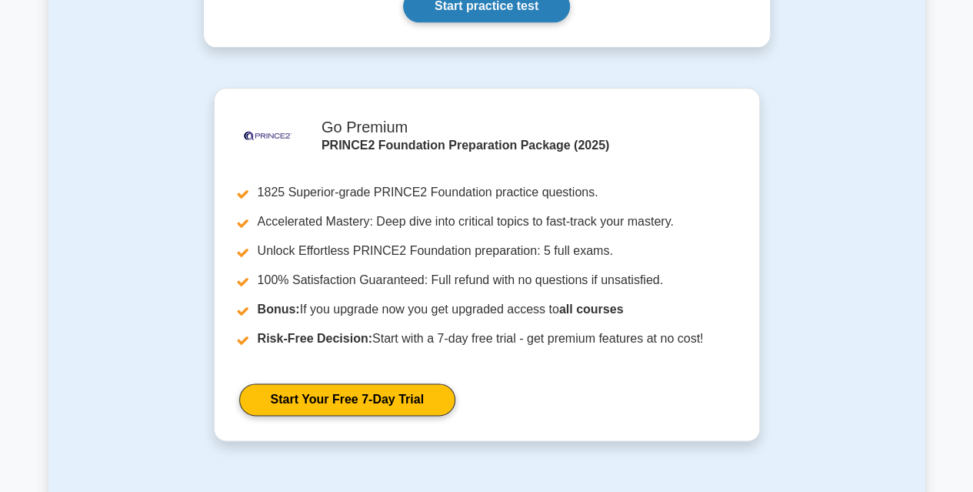
click at [491, 13] on link "Start practice test" at bounding box center [486, 6] width 167 height 32
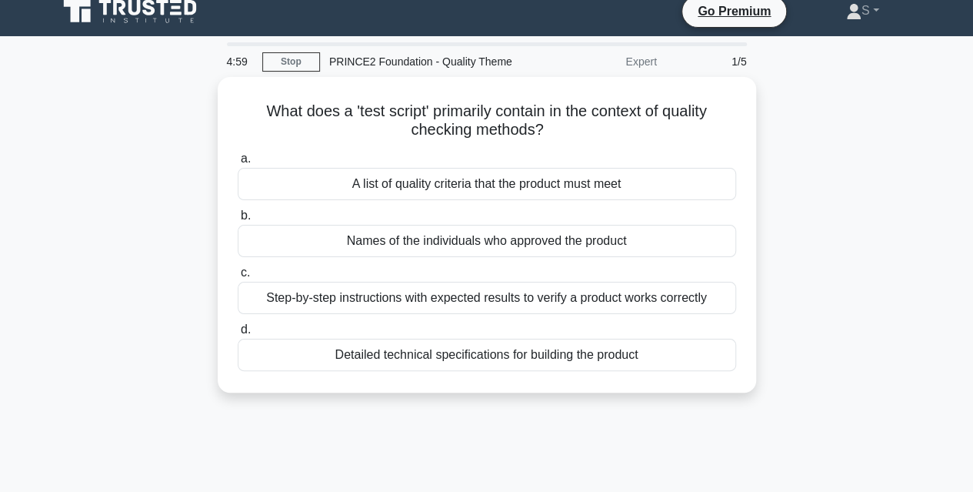
scroll to position [12, 0]
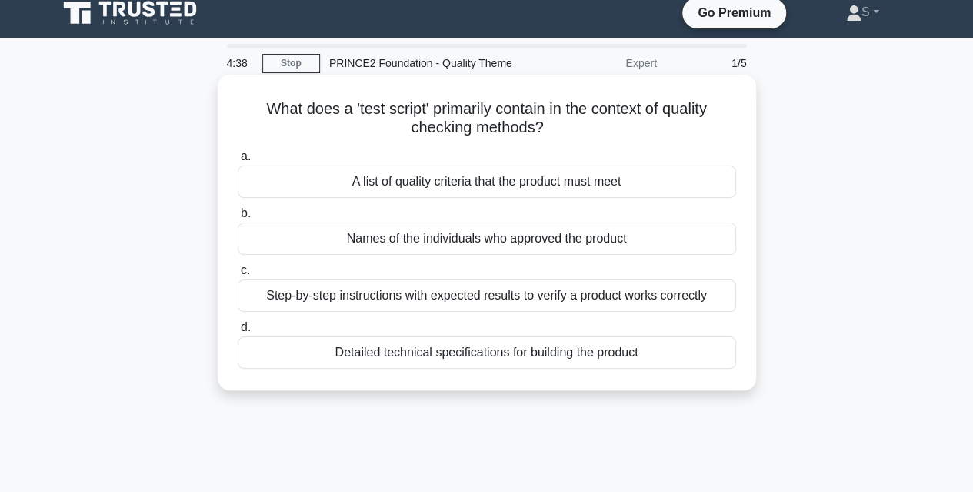
click at [504, 184] on div "A list of quality criteria that the product must meet" at bounding box center [487, 181] width 498 height 32
click at [238, 162] on input "a. A list of quality criteria that the product must meet" at bounding box center [238, 157] width 0 height 10
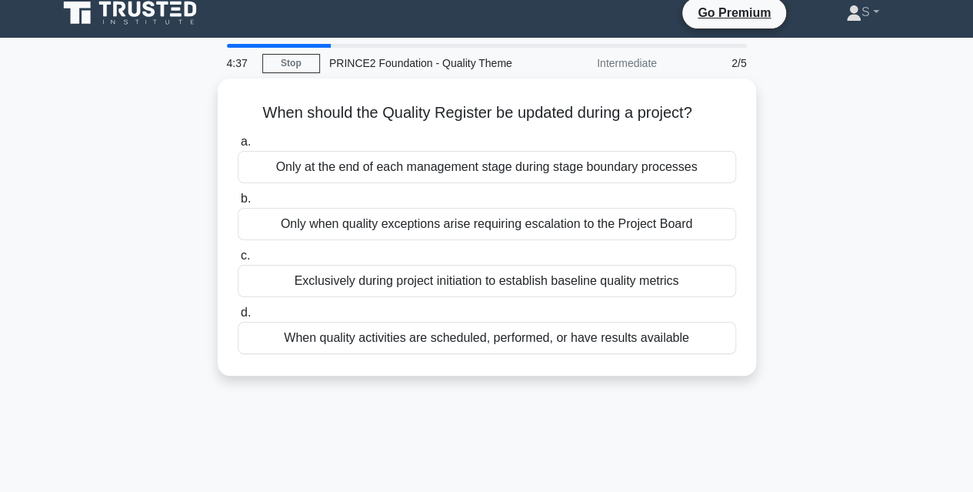
scroll to position [0, 0]
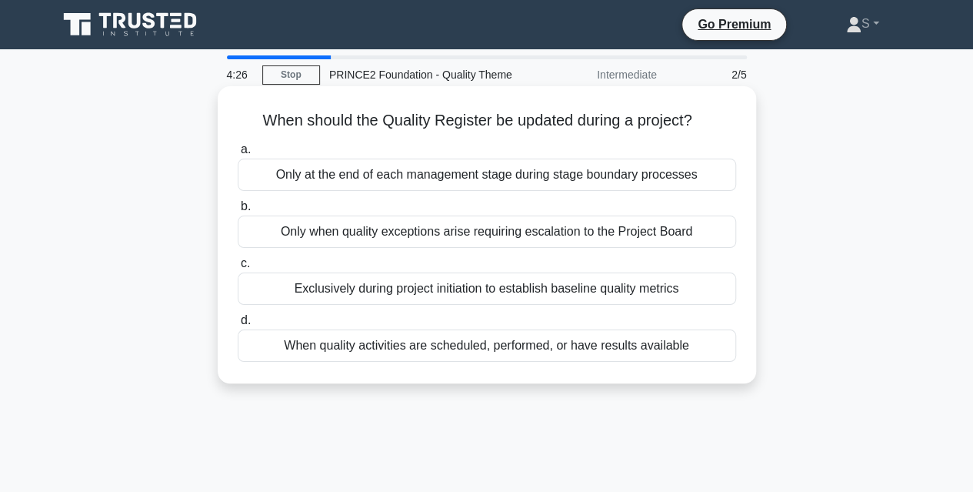
click at [362, 182] on div "Only at the end of each management stage during stage boundary processes" at bounding box center [487, 174] width 498 height 32
click at [238, 155] on input "a. Only at the end of each management stage during stage boundary processes" at bounding box center [238, 150] width 0 height 10
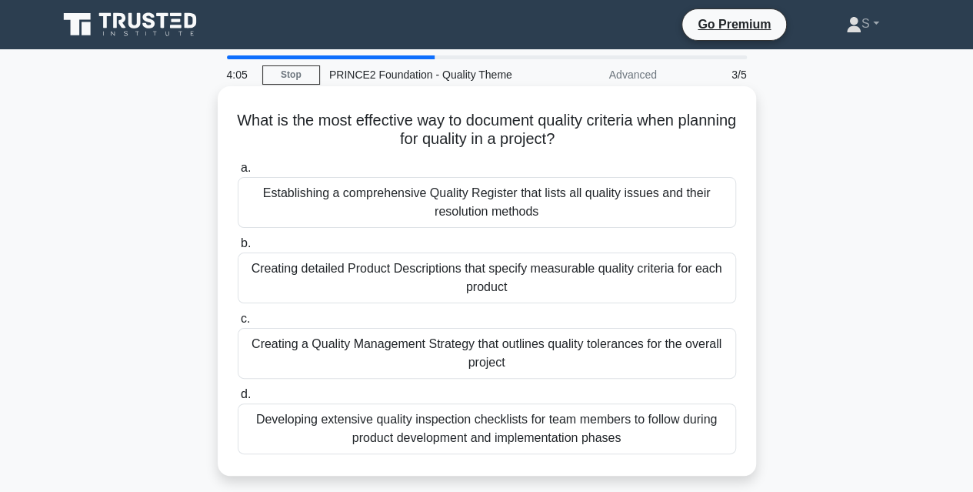
click at [414, 345] on div "Creating a Quality Management Strategy that outlines quality tolerances for the…" at bounding box center [487, 353] width 498 height 51
click at [238, 324] on input "c. Creating a Quality Management Strategy that outlines quality tolerances for …" at bounding box center [238, 319] width 0 height 10
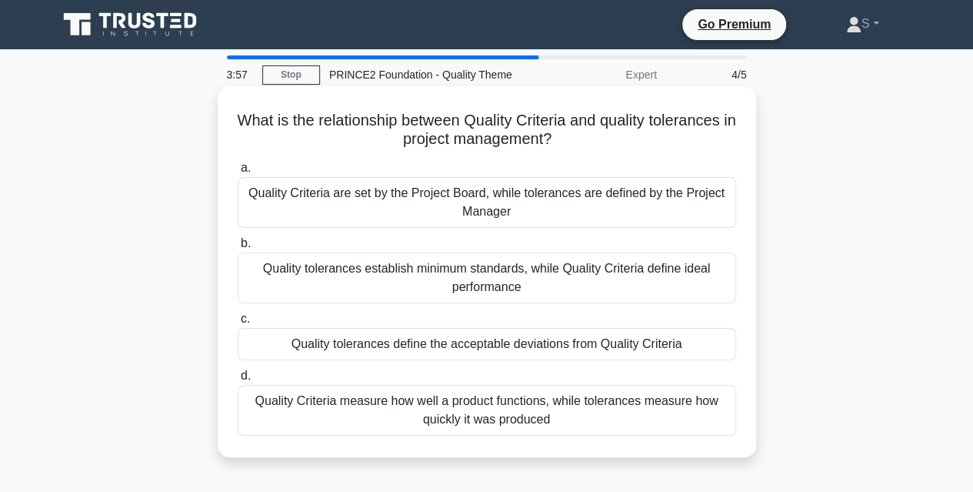
click at [388, 415] on div "Quality Criteria measure how well a product functions, while tolerances measure…" at bounding box center [487, 410] width 498 height 51
click at [238, 381] on input "d. Quality Criteria measure how well a product functions, while tolerances meas…" at bounding box center [238, 376] width 0 height 10
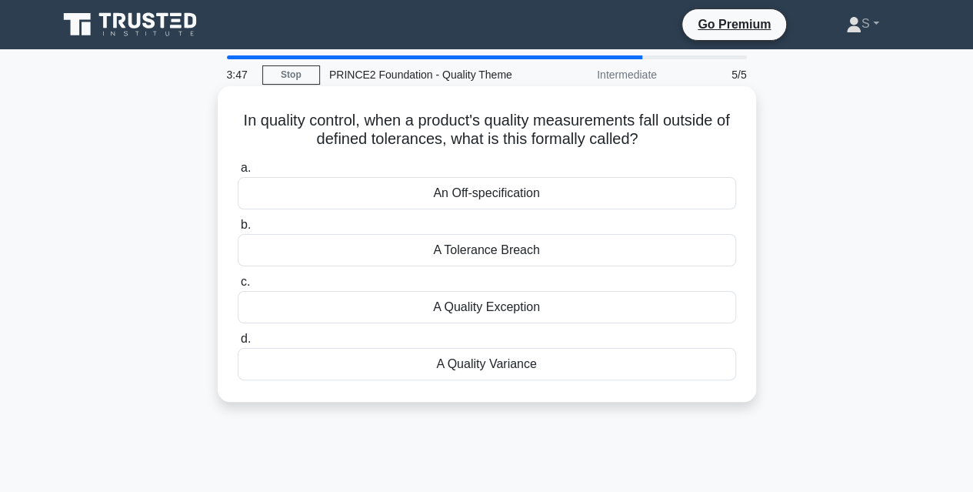
click at [466, 198] on div "An Off-specification" at bounding box center [487, 193] width 498 height 32
click at [238, 173] on input "a. An Off-specification" at bounding box center [238, 168] width 0 height 10
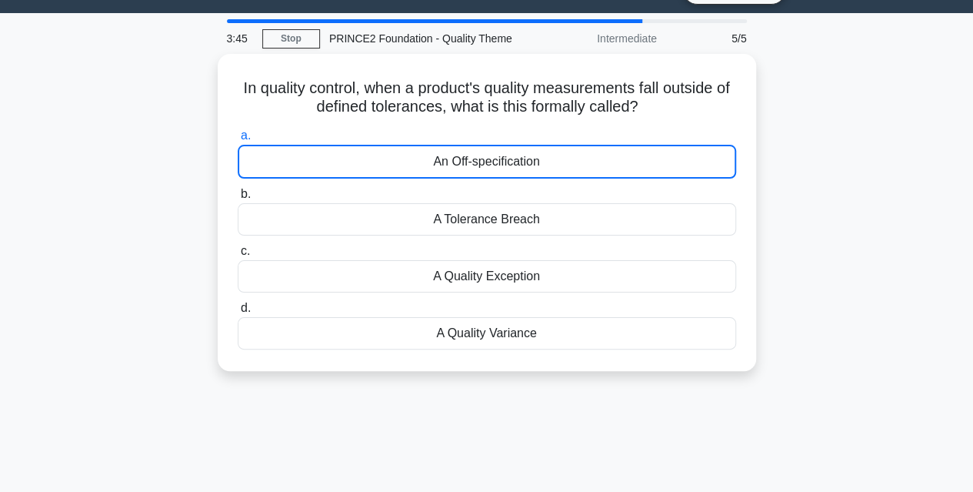
scroll to position [82, 0]
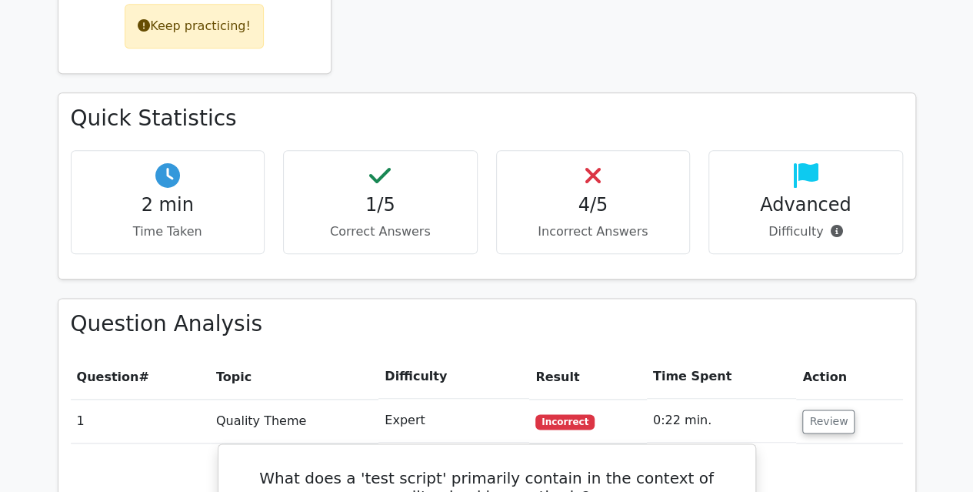
scroll to position [816, 0]
